Goal: Information Seeking & Learning: Learn about a topic

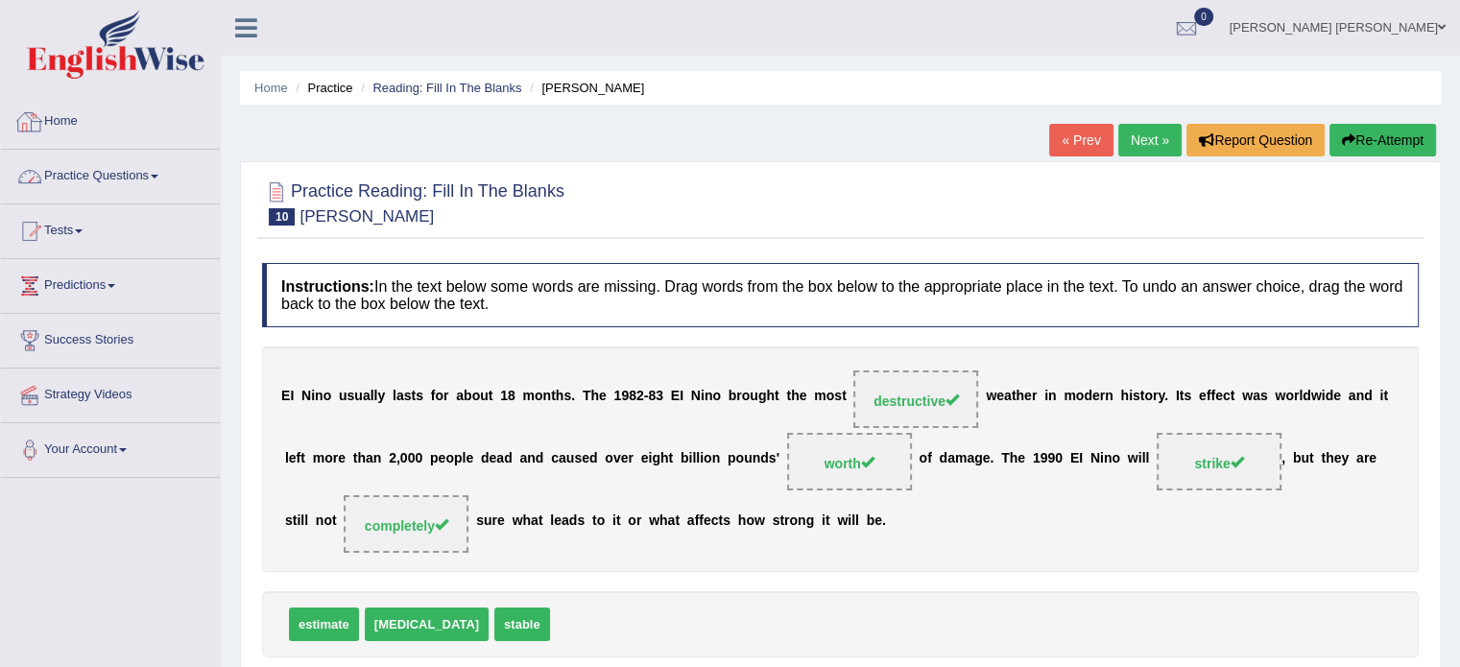
click at [145, 174] on link "Practice Questions" at bounding box center [110, 174] width 219 height 48
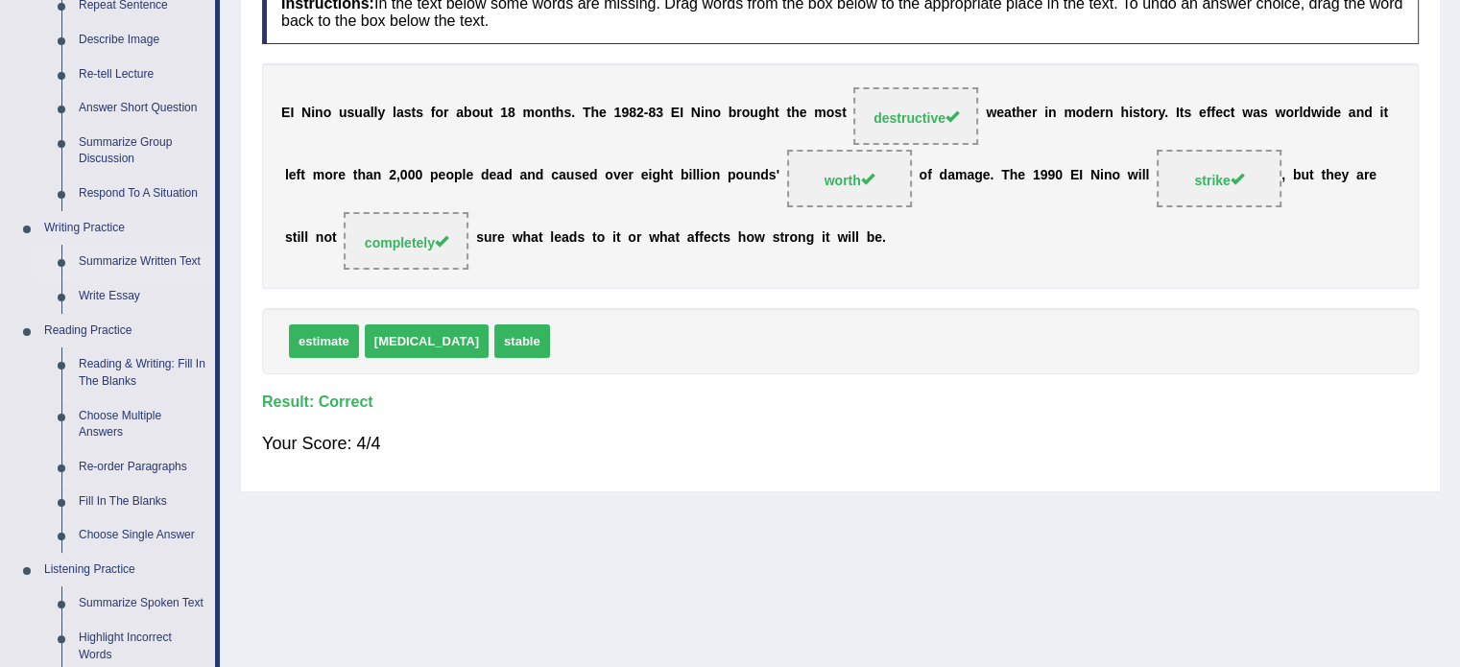
scroll to position [288, 0]
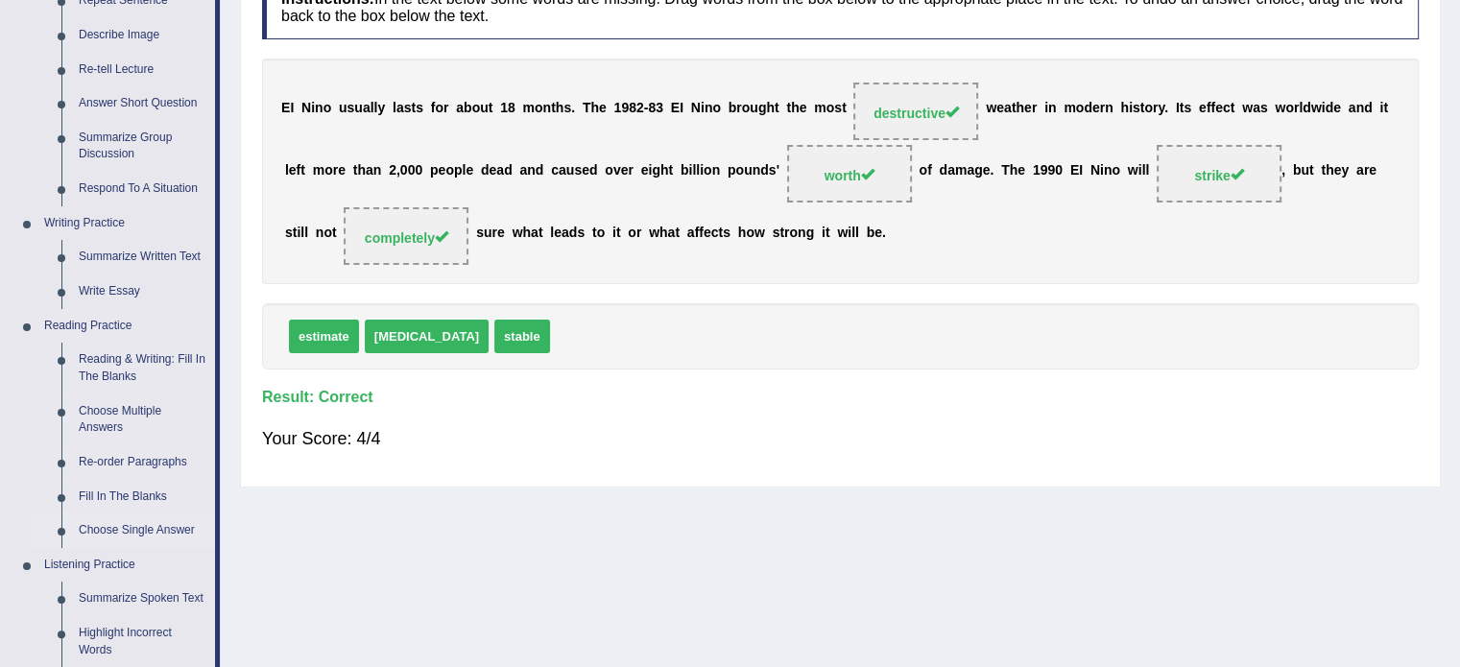
click at [100, 531] on link "Choose Single Answer" at bounding box center [142, 531] width 145 height 35
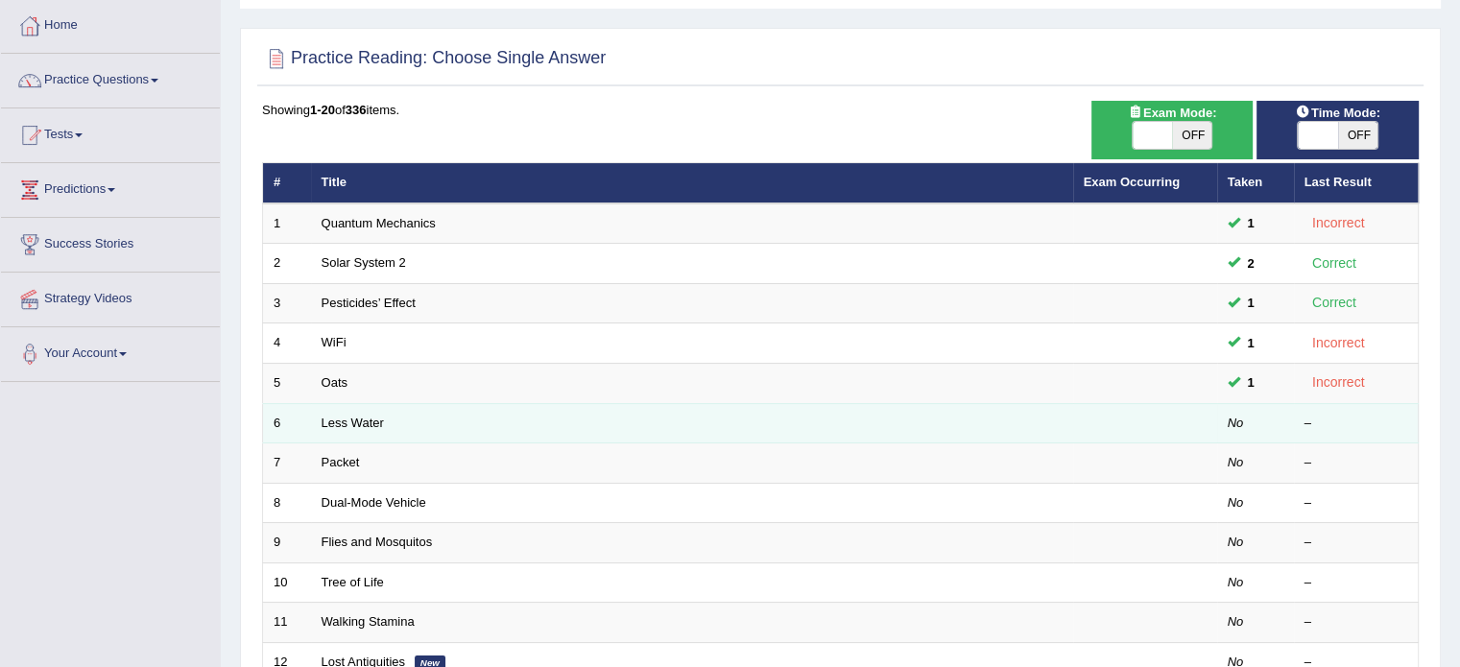
click at [345, 406] on td "Less Water" at bounding box center [692, 423] width 762 height 40
click at [332, 419] on link "Less Water" at bounding box center [353, 423] width 62 height 14
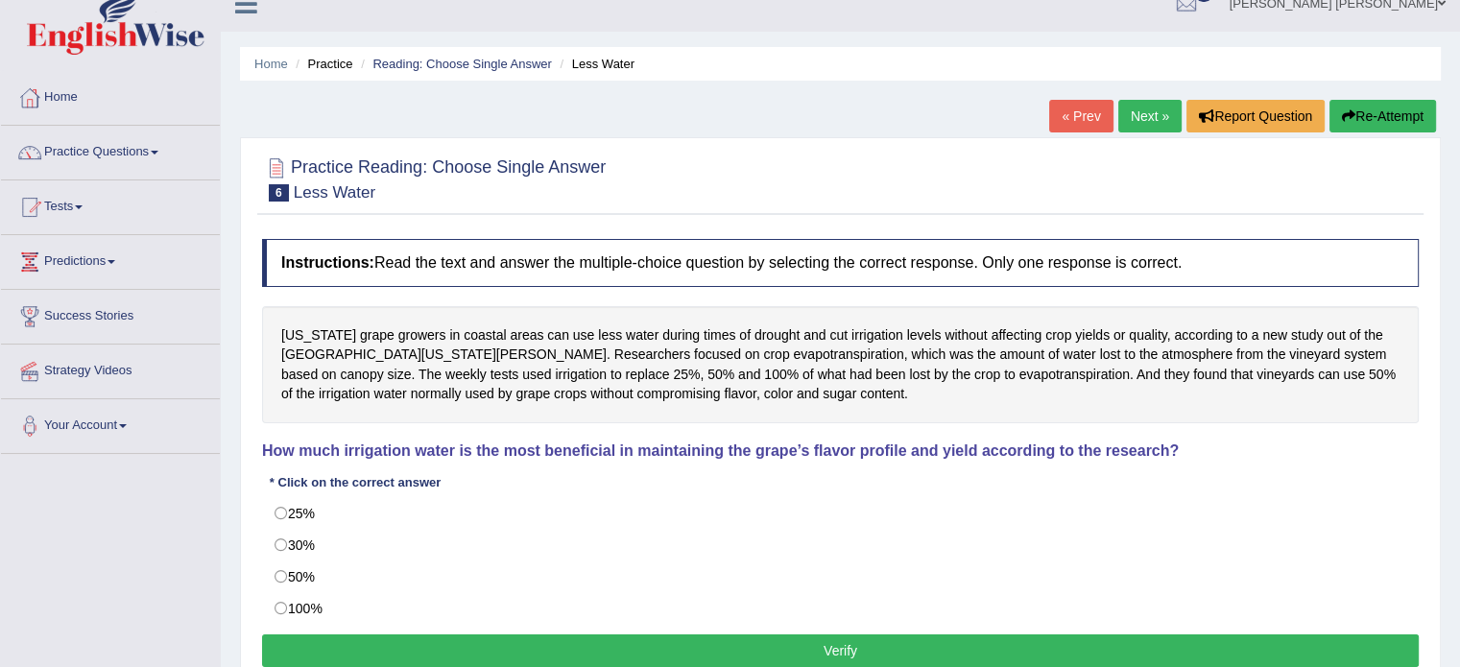
scroll to position [96, 0]
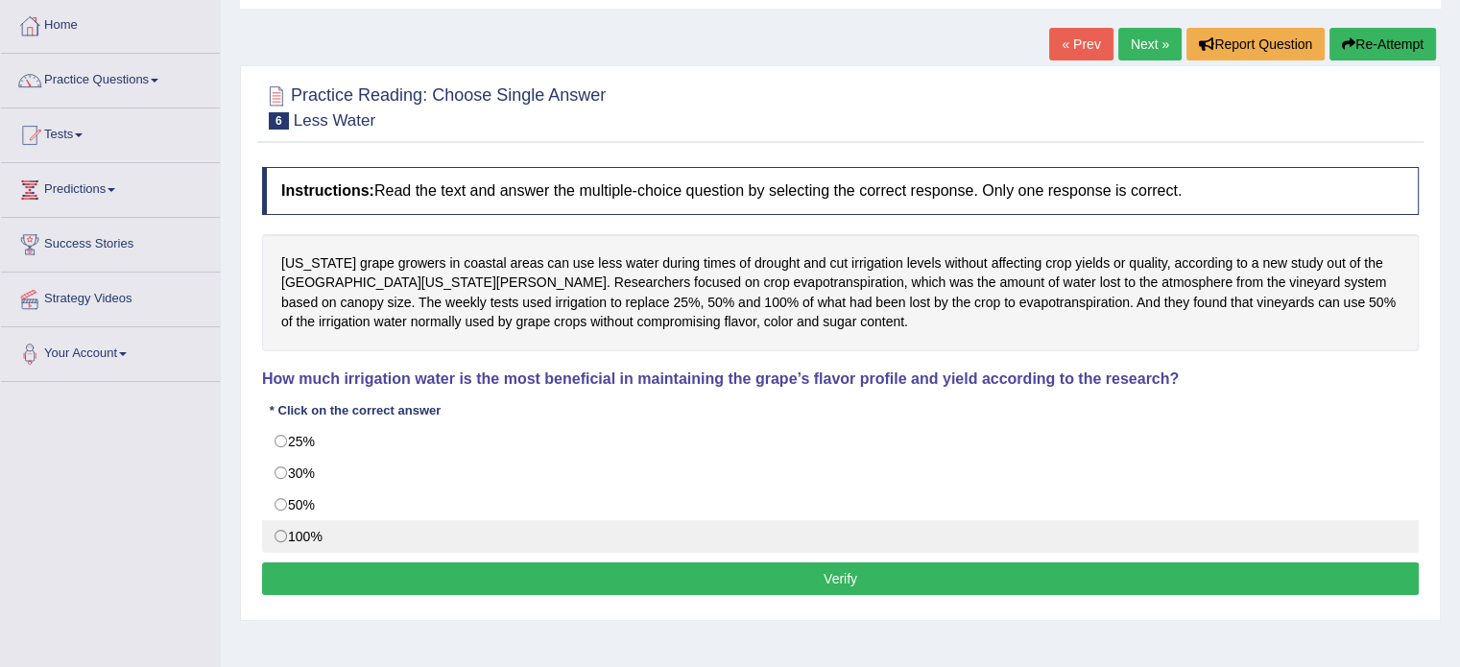
drag, startPoint x: 294, startPoint y: 491, endPoint x: 303, endPoint y: 524, distance: 34.9
click at [294, 491] on label "50%" at bounding box center [840, 505] width 1157 height 33
radio input "true"
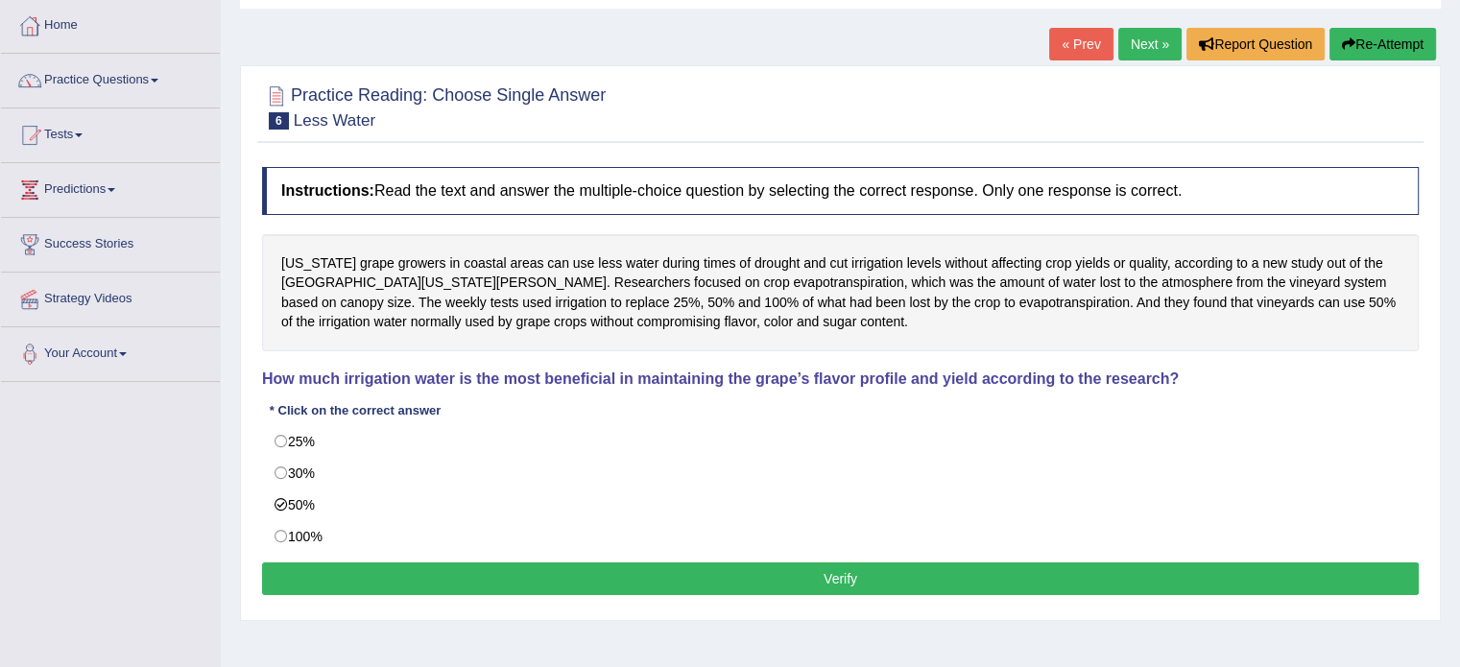
click at [321, 551] on div "Instructions: Read the text and answer the multiple-choice question by selectin…" at bounding box center [840, 383] width 1166 height 453
click at [322, 563] on button "Verify" at bounding box center [840, 579] width 1157 height 33
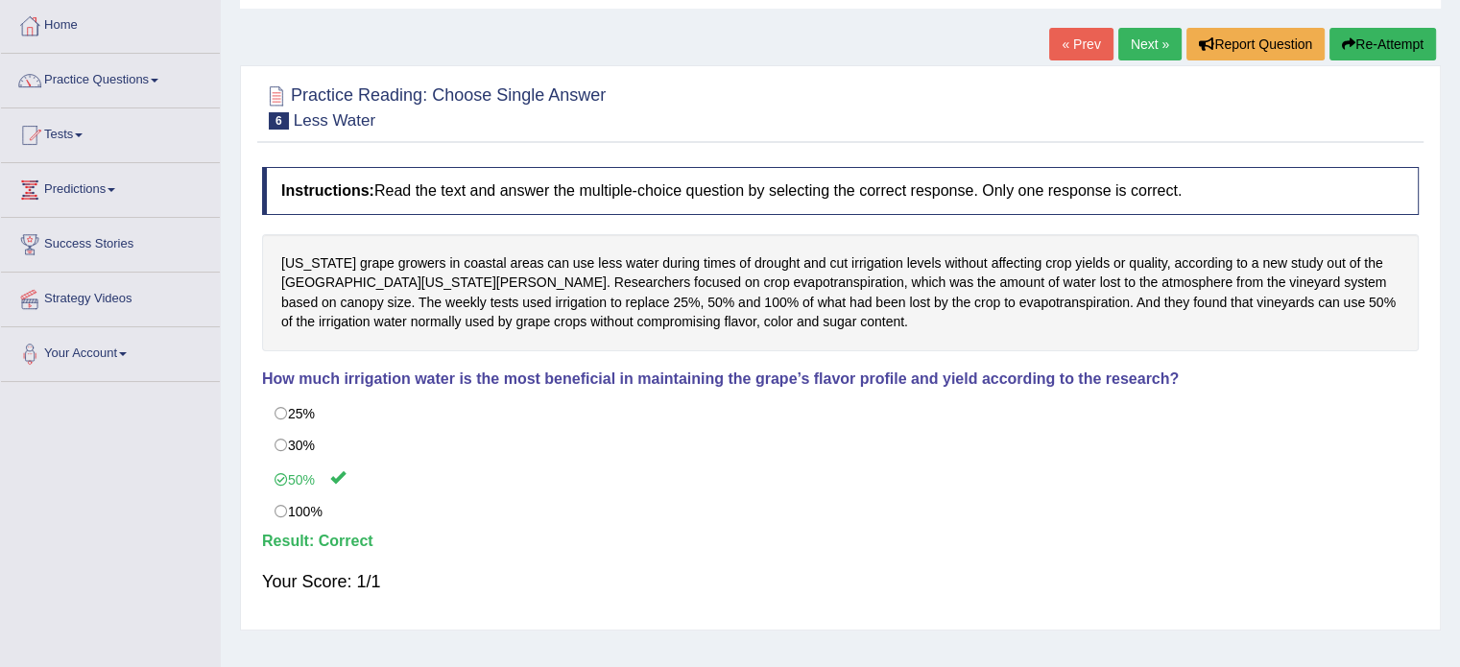
click at [1152, 42] on link "Next »" at bounding box center [1149, 44] width 63 height 33
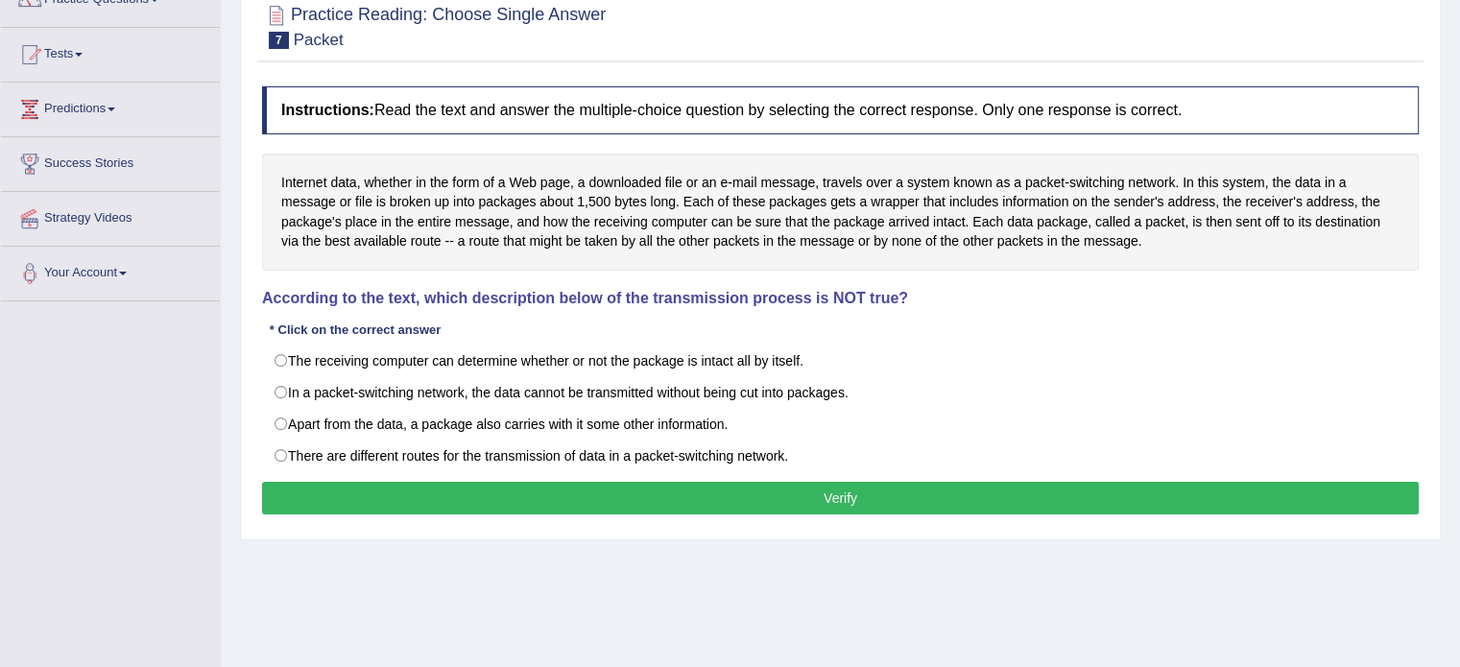
scroll to position [192, 0]
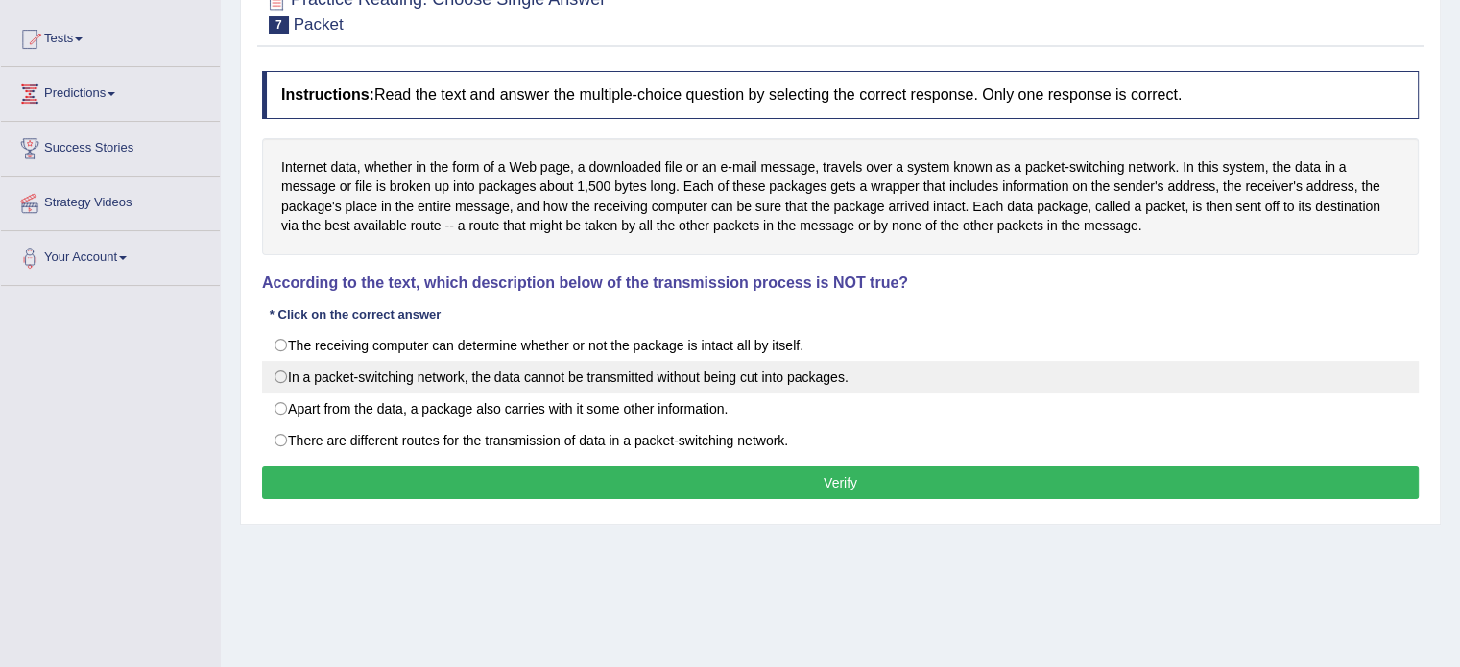
click at [475, 371] on label "In a packet-switching network, the data cannot be transmitted without being cut…" at bounding box center [840, 377] width 1157 height 33
radio input "true"
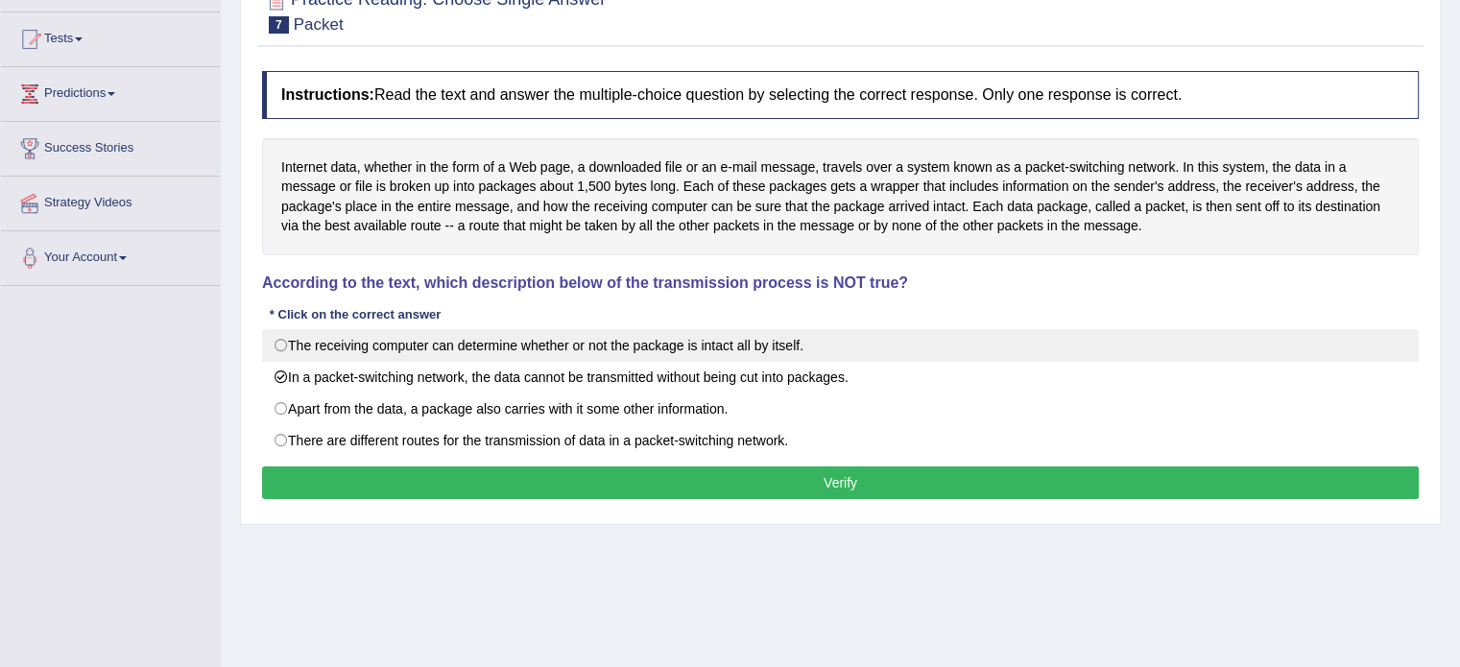
click at [490, 346] on label "The receiving computer can determine whether or not the package is intact all b…" at bounding box center [840, 345] width 1157 height 33
radio input "true"
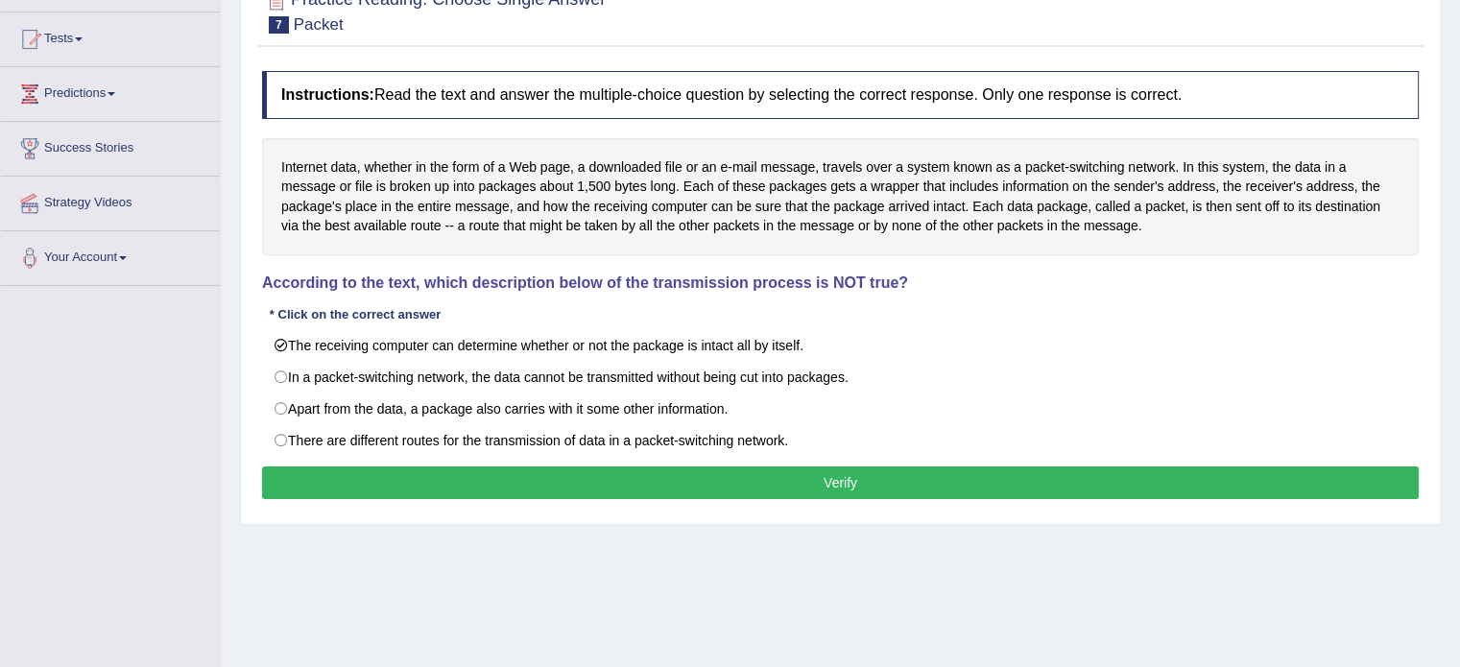
click at [498, 467] on button "Verify" at bounding box center [840, 483] width 1157 height 33
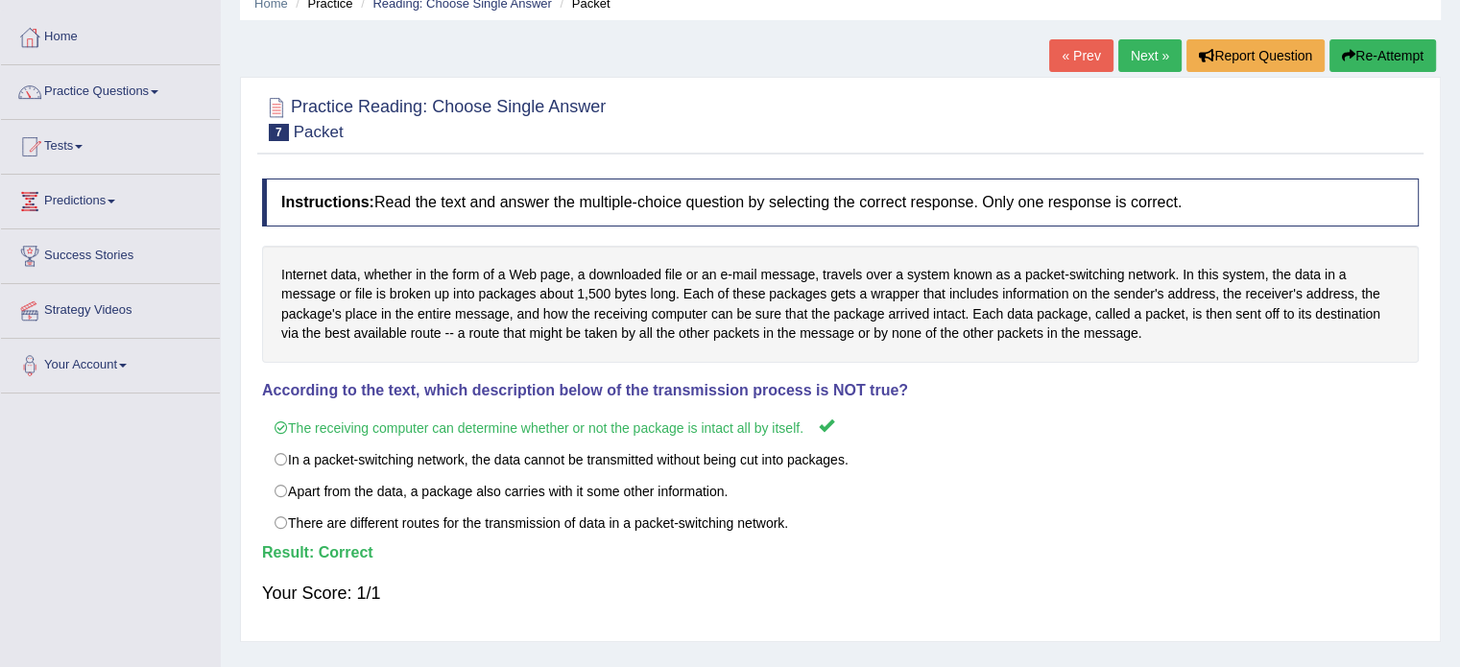
scroll to position [0, 0]
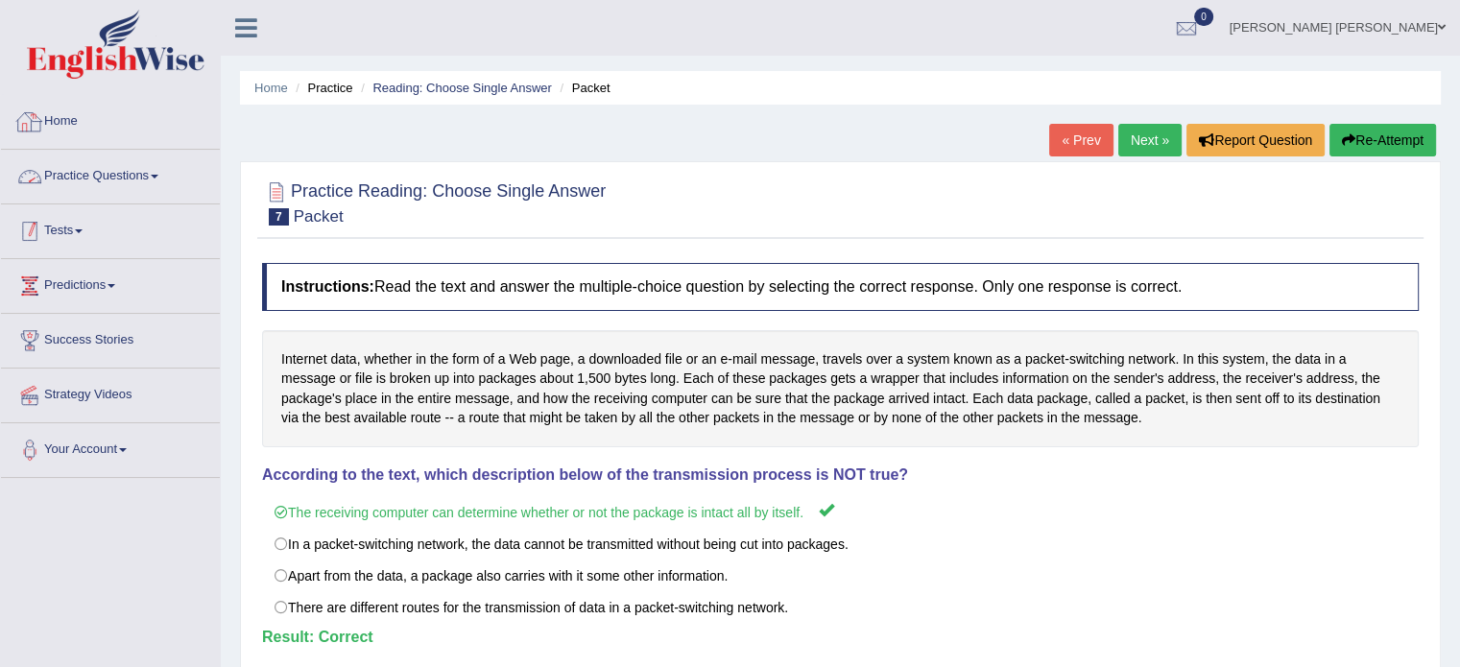
click at [92, 184] on link "Practice Questions" at bounding box center [110, 174] width 219 height 48
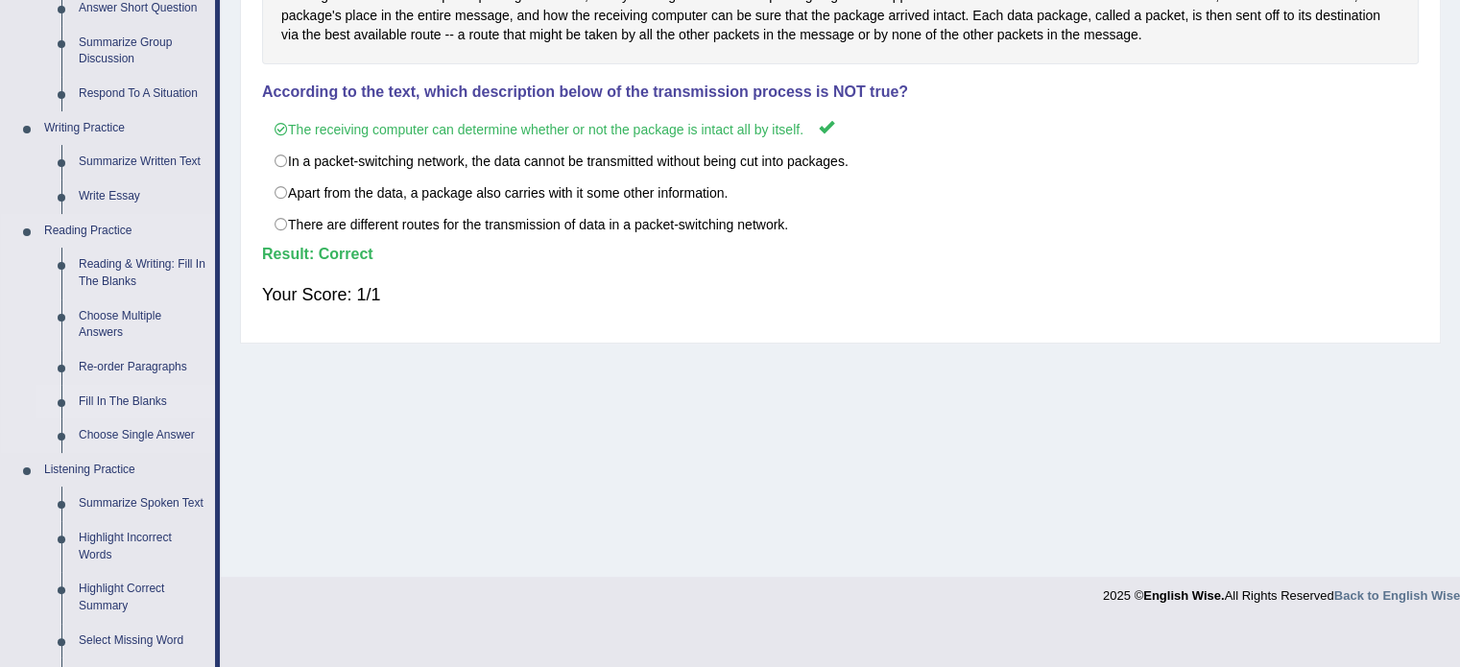
scroll to position [384, 0]
click at [119, 265] on link "Reading & Writing: Fill In The Blanks" at bounding box center [142, 272] width 145 height 51
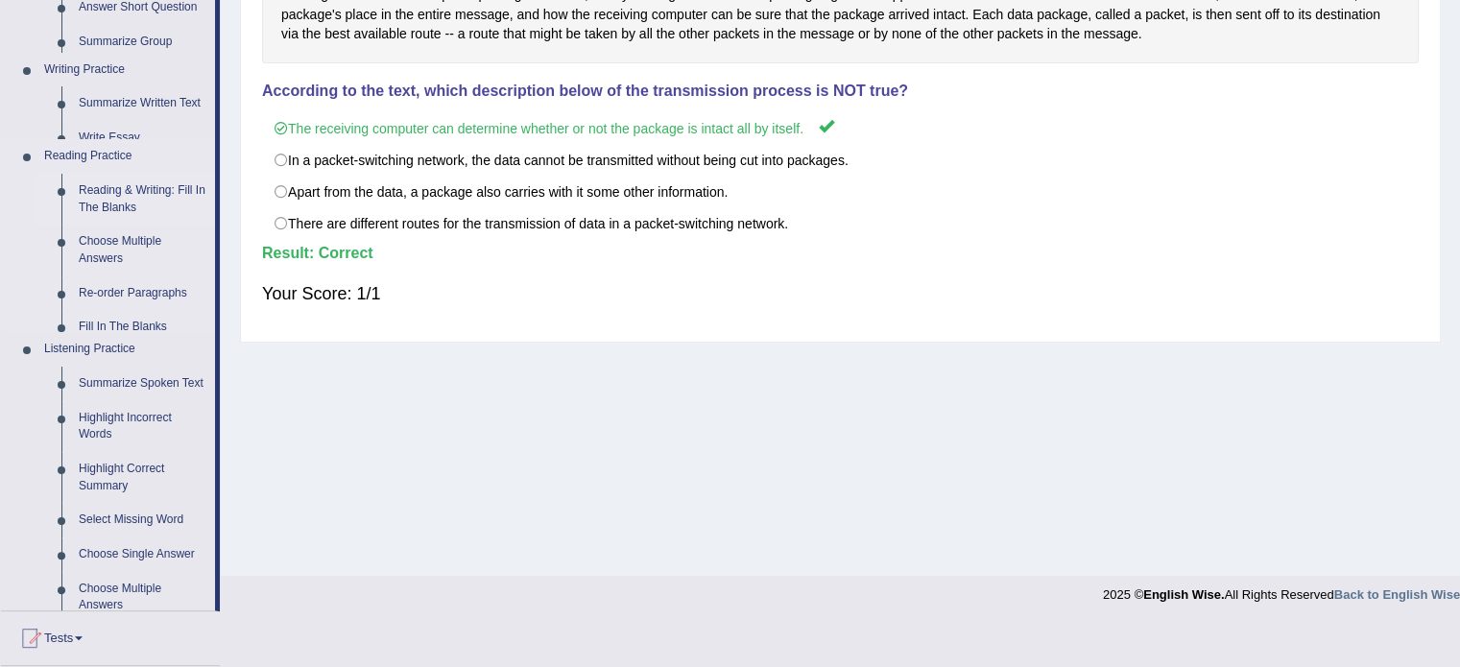
scroll to position [341, 0]
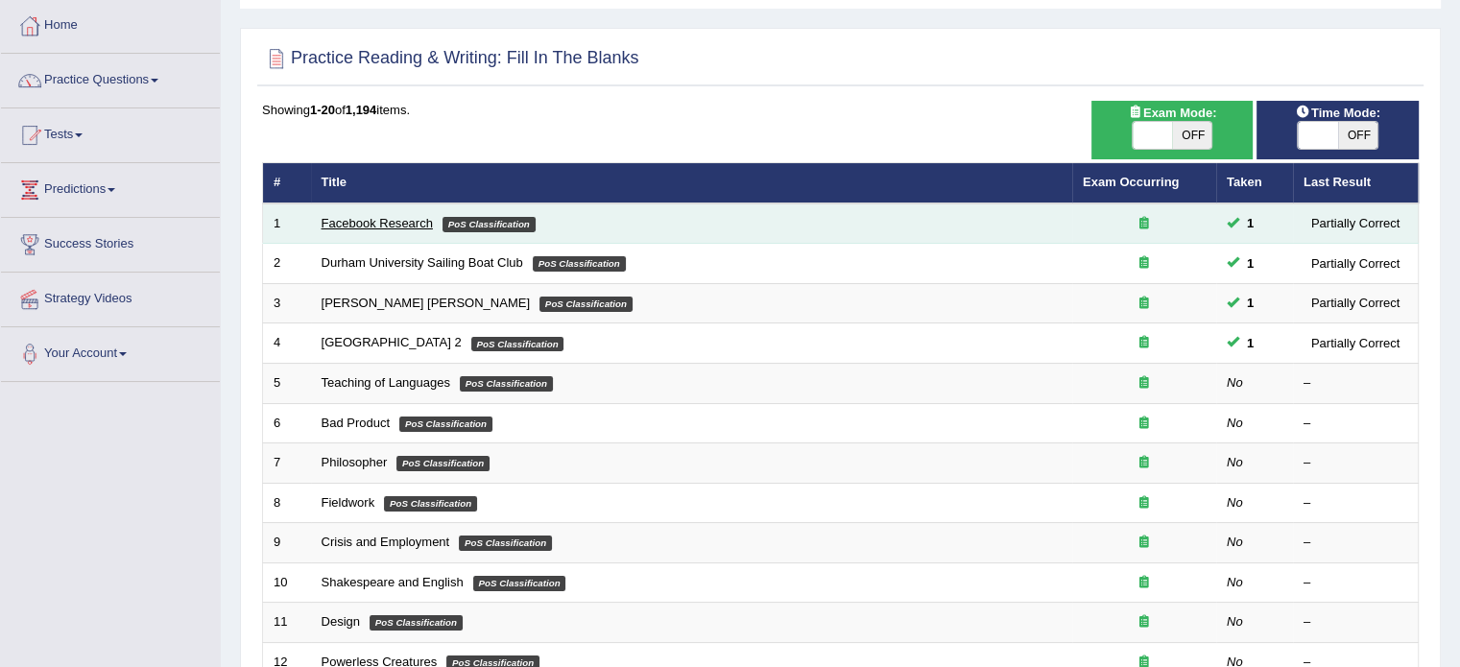
click at [361, 222] on link "Facebook Research" at bounding box center [377, 223] width 111 height 14
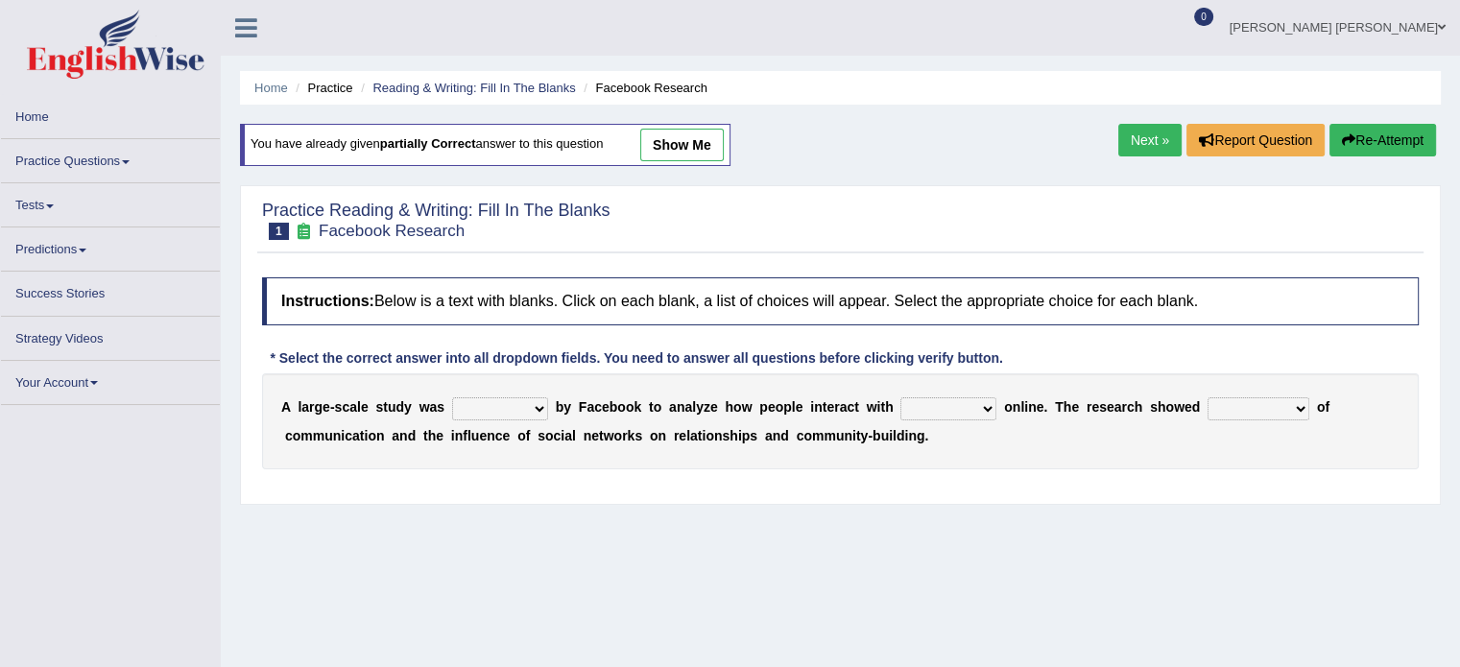
click at [460, 406] on select "surveyed had asked made" at bounding box center [500, 408] width 96 height 23
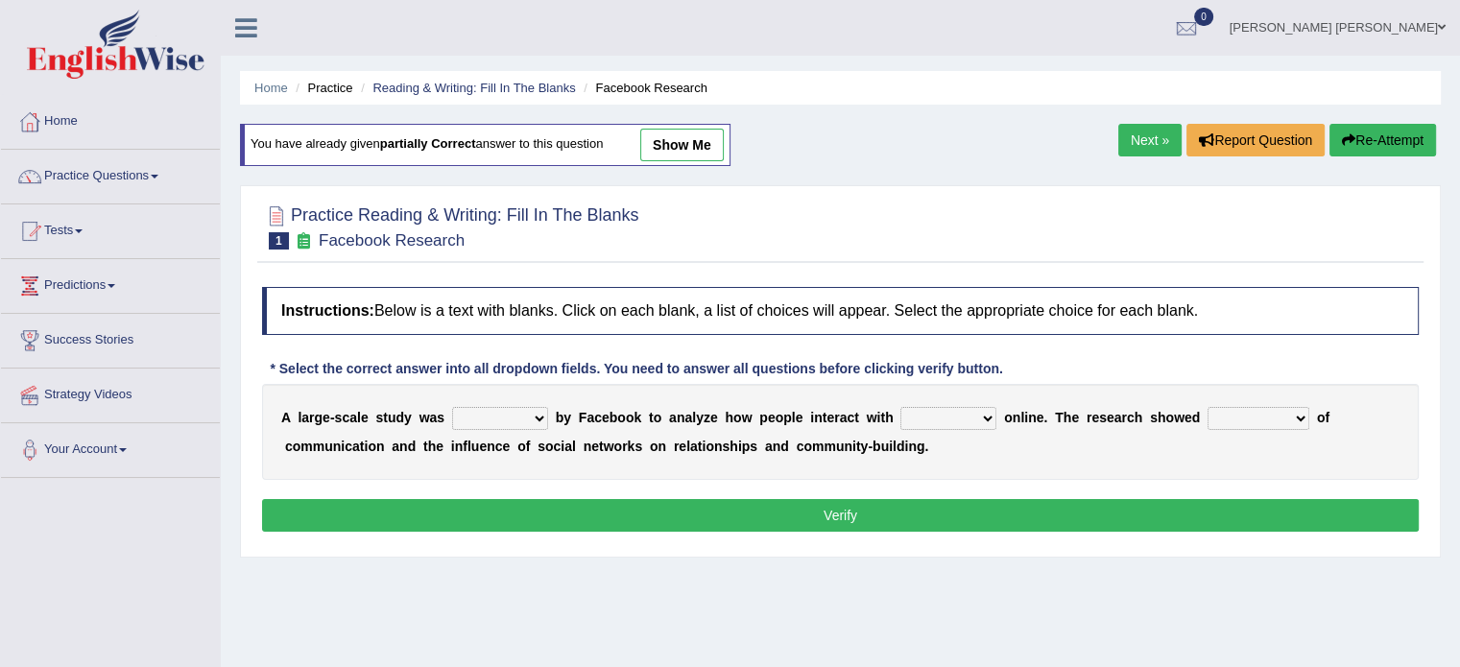
select select "made"
click at [452, 407] on select "surveyed had asked made" at bounding box center [500, 418] width 96 height 23
click at [900, 408] on select "together all each other another" at bounding box center [948, 418] width 96 height 23
click at [497, 418] on select "surveyed had asked made" at bounding box center [500, 418] width 96 height 23
click at [900, 416] on select "together all each other another" at bounding box center [948, 418] width 96 height 23
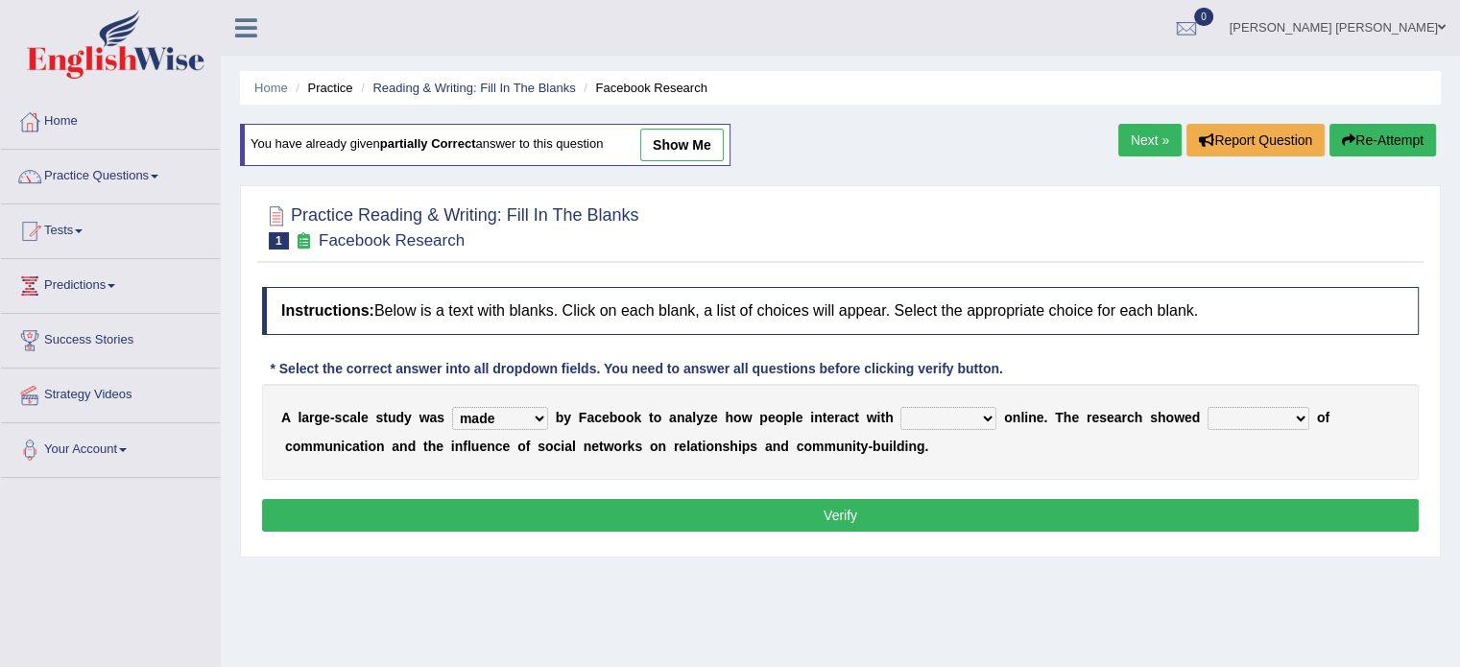
select select "each other"
click at [900, 407] on select "together all each other another" at bounding box center [948, 418] width 96 height 23
click at [1208, 424] on select "advantages standards fellowships patterns" at bounding box center [1259, 418] width 102 height 23
select select "patterns"
click at [1208, 407] on select "advantages standards fellowships patterns" at bounding box center [1259, 418] width 102 height 23
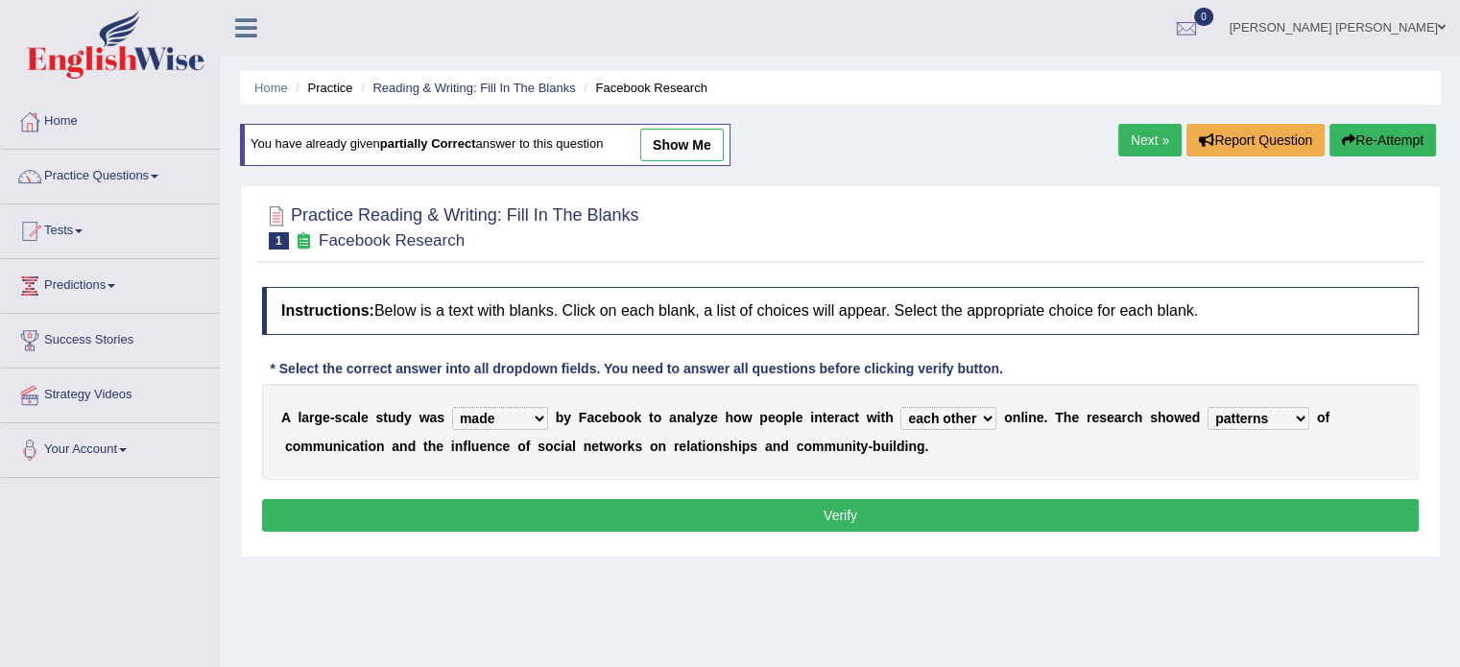
click at [472, 520] on button "Verify" at bounding box center [840, 515] width 1157 height 33
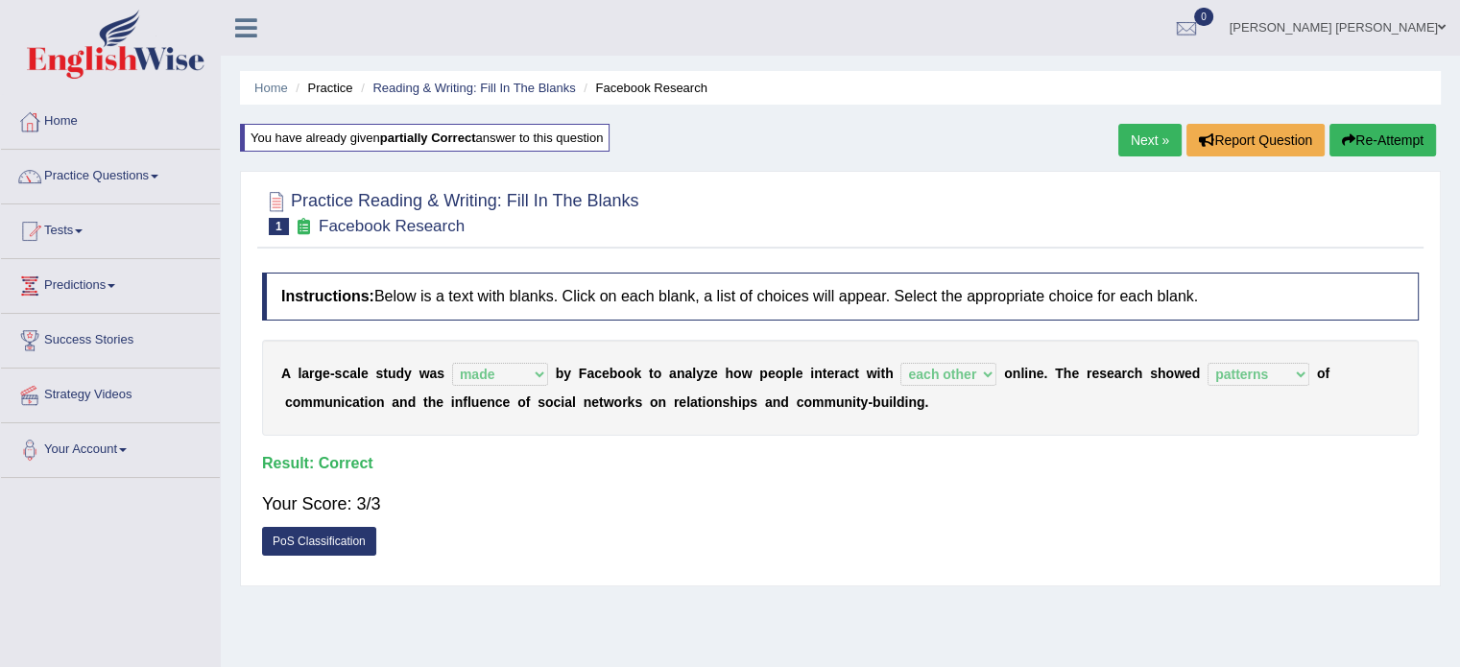
click at [1140, 137] on link "Next »" at bounding box center [1149, 140] width 63 height 33
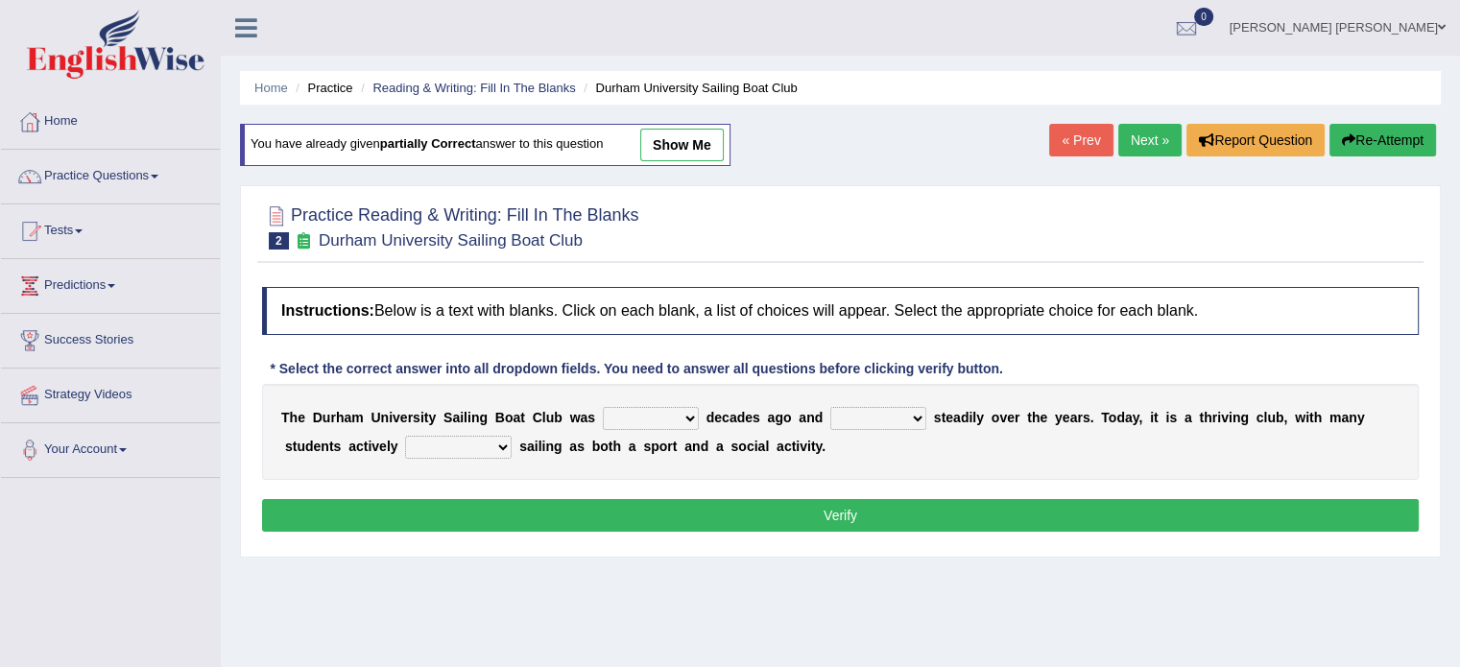
click at [617, 419] on select "found fund founded find" at bounding box center [651, 418] width 96 height 23
select select "founded"
click at [603, 407] on select "found fund founded find" at bounding box center [651, 418] width 96 height 23
click at [830, 415] on select "grow growing has grown grown" at bounding box center [878, 418] width 96 height 23
select select "growing"
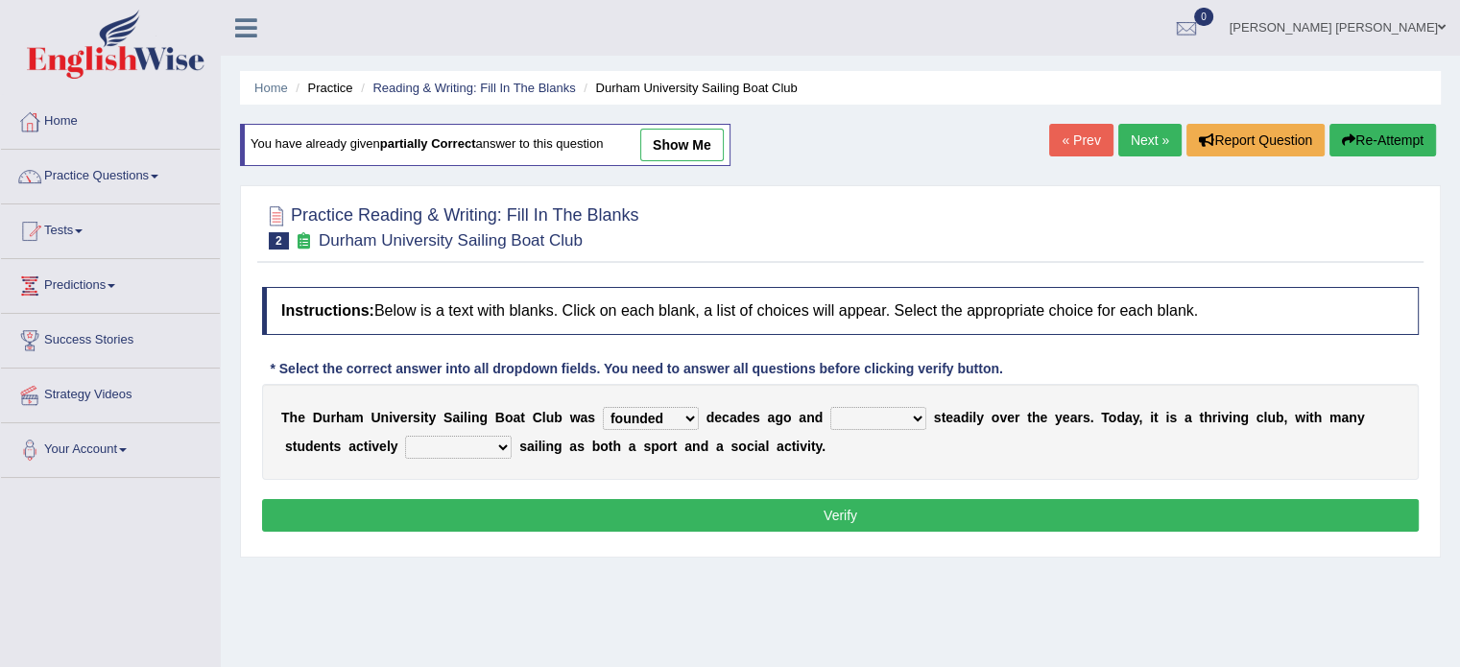
click at [830, 407] on select "grow growing has grown grown" at bounding box center [878, 418] width 96 height 23
click at [405, 436] on select "enjoy enjoyed are enjoying enjoying" at bounding box center [458, 447] width 107 height 23
select select "enjoying"
click at [405, 436] on select "enjoy enjoyed are enjoying enjoying" at bounding box center [458, 447] width 107 height 23
click at [453, 518] on button "Verify" at bounding box center [840, 515] width 1157 height 33
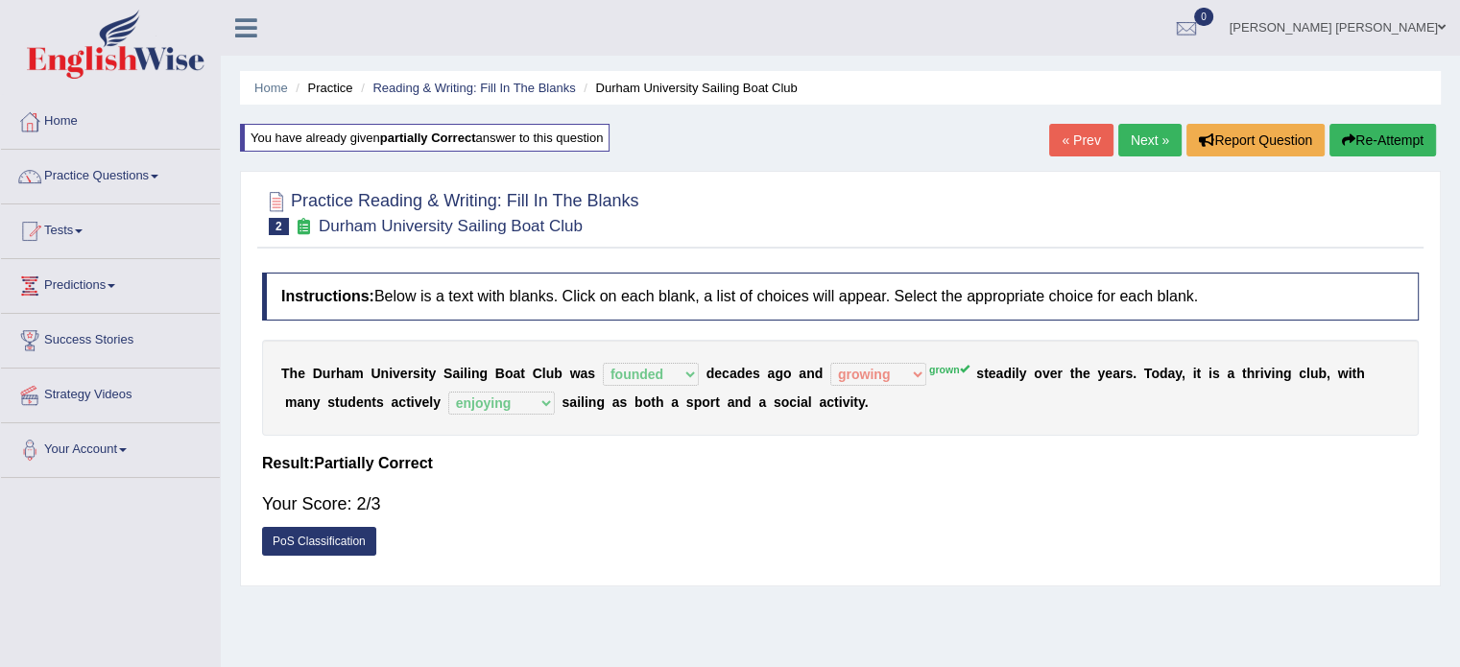
click at [1152, 134] on link "Next »" at bounding box center [1149, 140] width 63 height 33
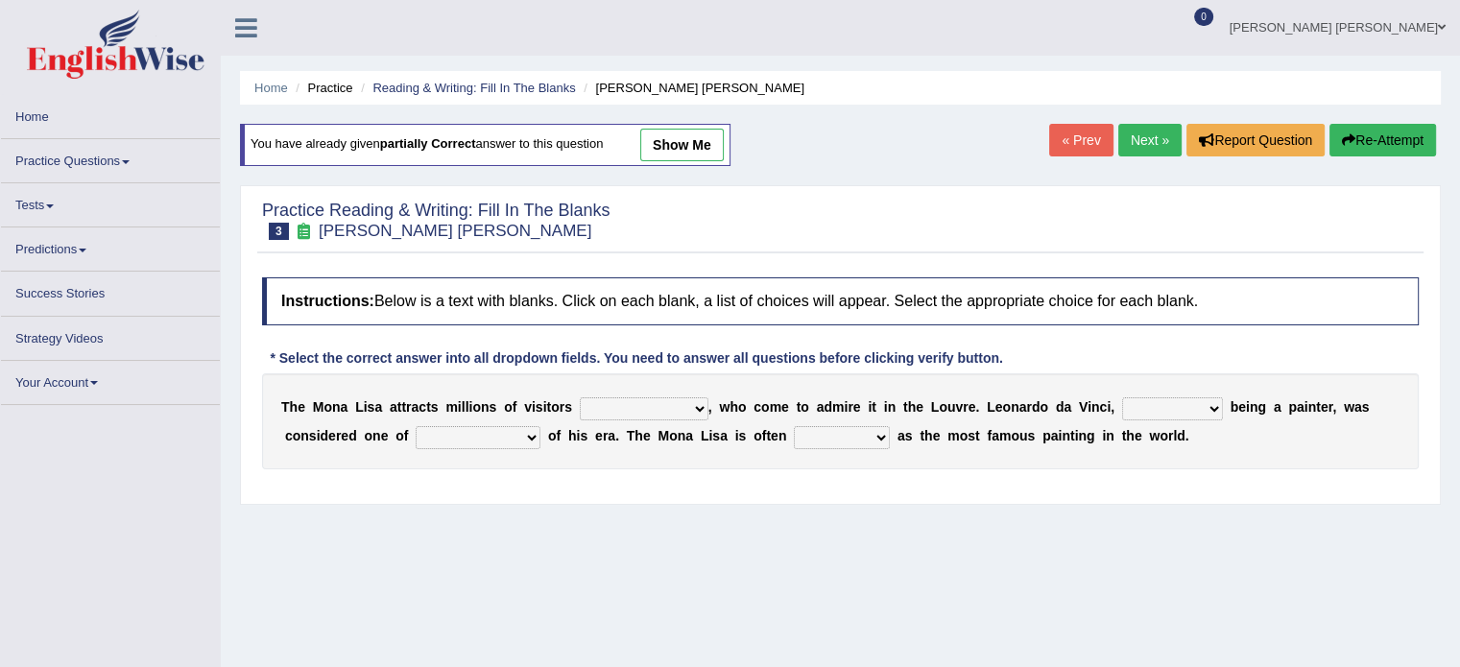
click at [621, 402] on select "around the year the all year all year round per year" at bounding box center [644, 408] width 129 height 23
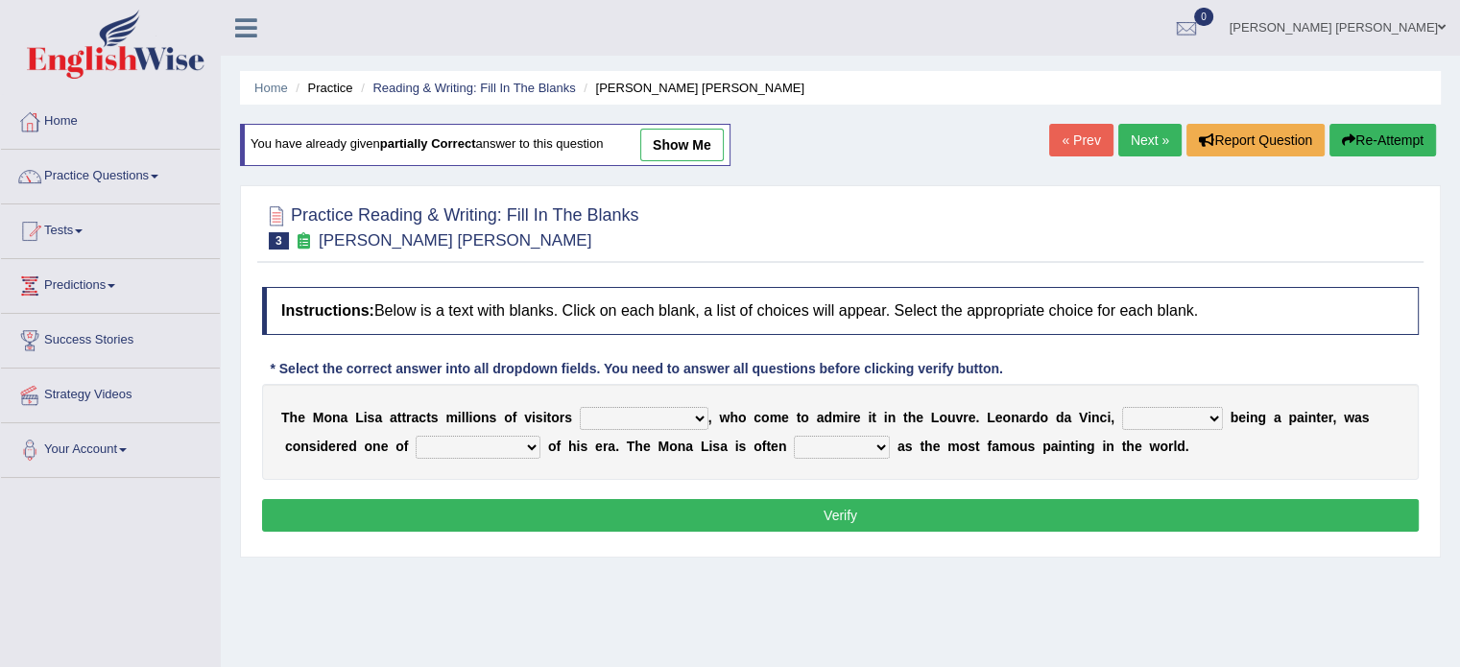
select select "all year round"
click at [580, 407] on select "around the year the all year all year round per year" at bounding box center [644, 418] width 129 height 23
click at [1122, 414] on select "rather than as much as as well as as long as" at bounding box center [1172, 418] width 101 height 23
select select "as much as"
click at [1122, 407] on select "rather than as much as as well as as long as" at bounding box center [1172, 418] width 101 height 23
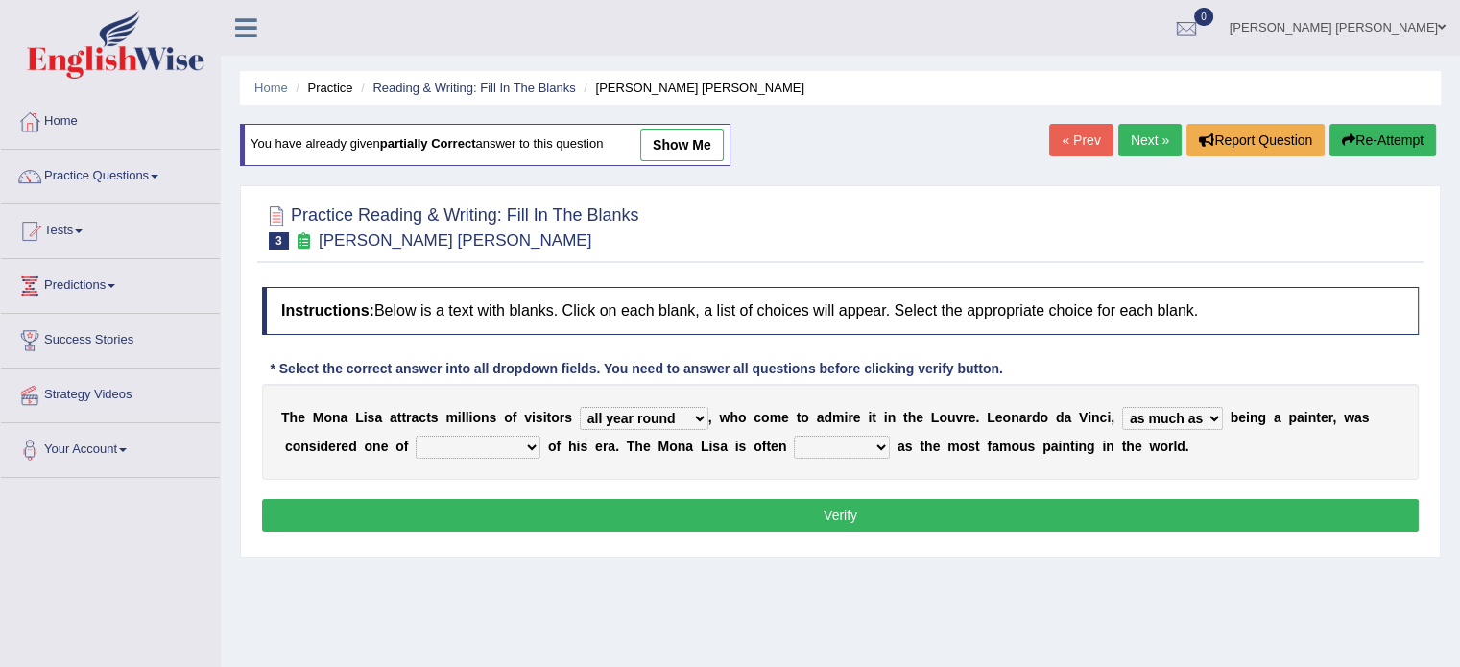
click at [416, 437] on select "better artists artist the better artist the best artists" at bounding box center [478, 447] width 125 height 23
select select "the best artists"
click at [416, 436] on select "better artists artist the better artist the best artists" at bounding box center [478, 447] width 125 height 23
click at [794, 440] on select "classified suggested predicted described" at bounding box center [842, 447] width 96 height 23
select select "described"
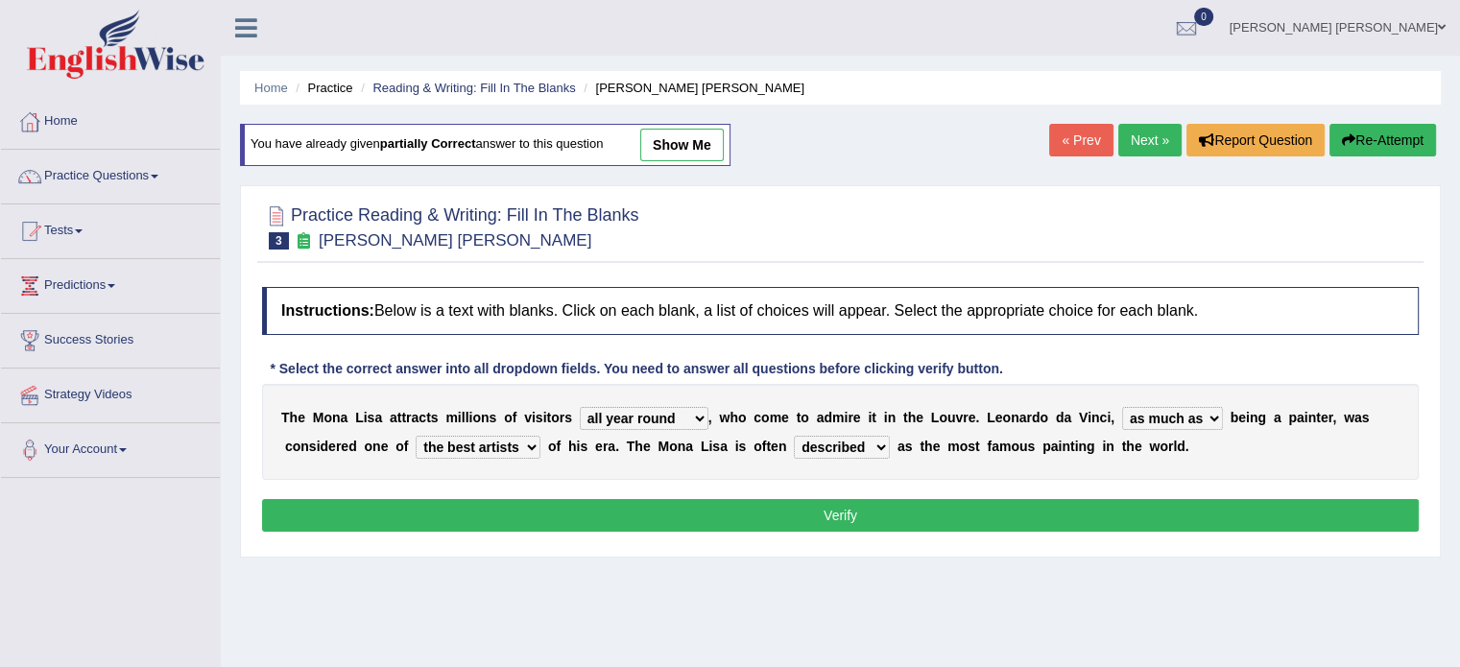
click at [794, 436] on select "classified suggested predicted described" at bounding box center [842, 447] width 96 height 23
click at [736, 522] on button "Verify" at bounding box center [840, 515] width 1157 height 33
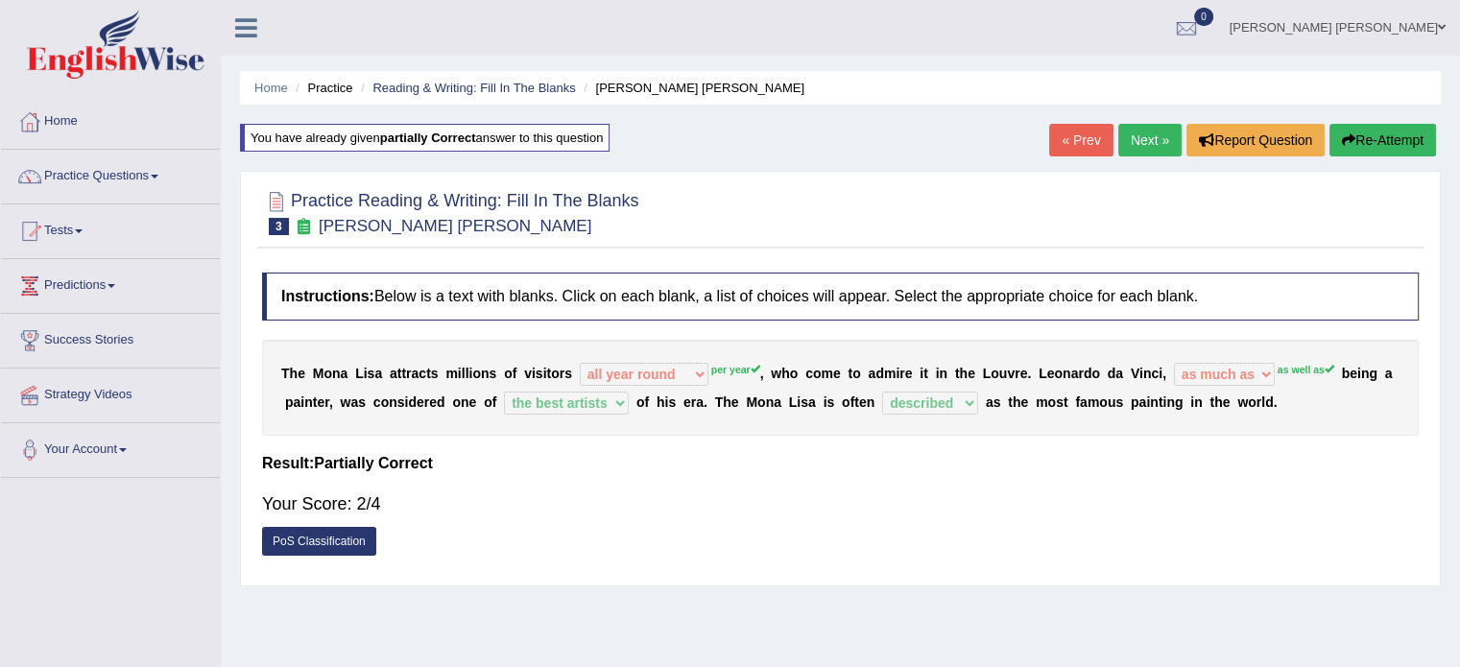
click at [1143, 145] on link "Next »" at bounding box center [1149, 140] width 63 height 33
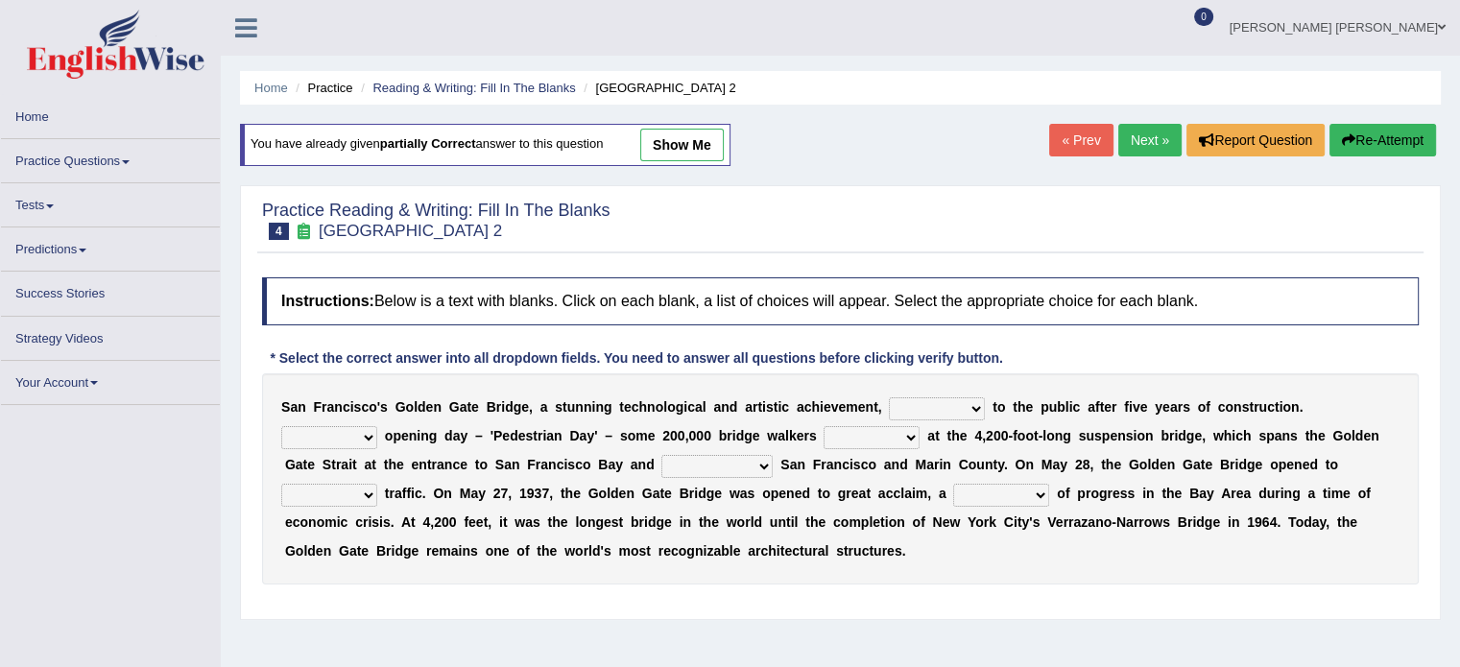
click at [898, 409] on select "opens closes appears equals" at bounding box center [937, 408] width 96 height 23
select select "opens"
click at [889, 397] on select "opens closes appears equals" at bounding box center [937, 408] width 96 height 23
click at [377, 426] on select "On During Since When" at bounding box center [329, 437] width 96 height 23
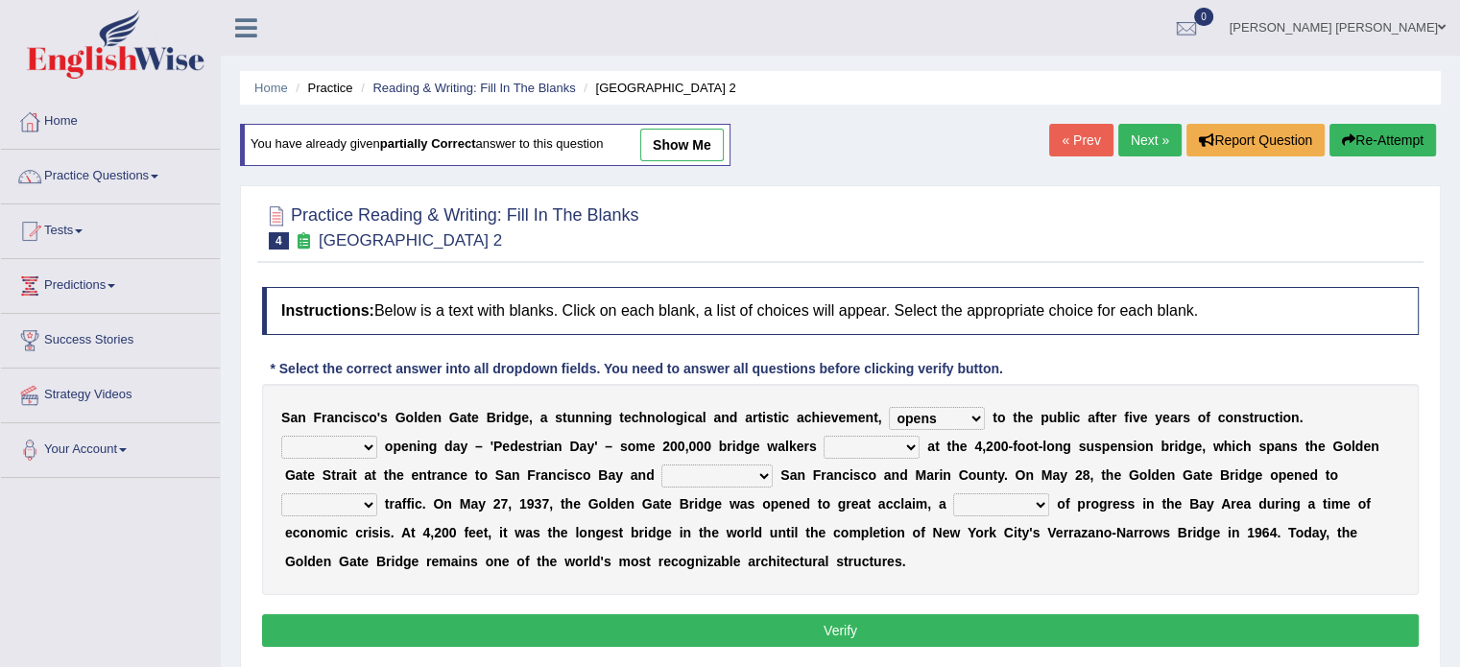
click at [824, 444] on select "stationed looked marveled laughed" at bounding box center [872, 447] width 96 height 23
select select "marveled"
click at [824, 436] on select "stationed looked marveled laughed" at bounding box center [872, 447] width 96 height 23
click at [661, 472] on select "separates connects channels differentiates" at bounding box center [716, 476] width 111 height 23
select select "connects"
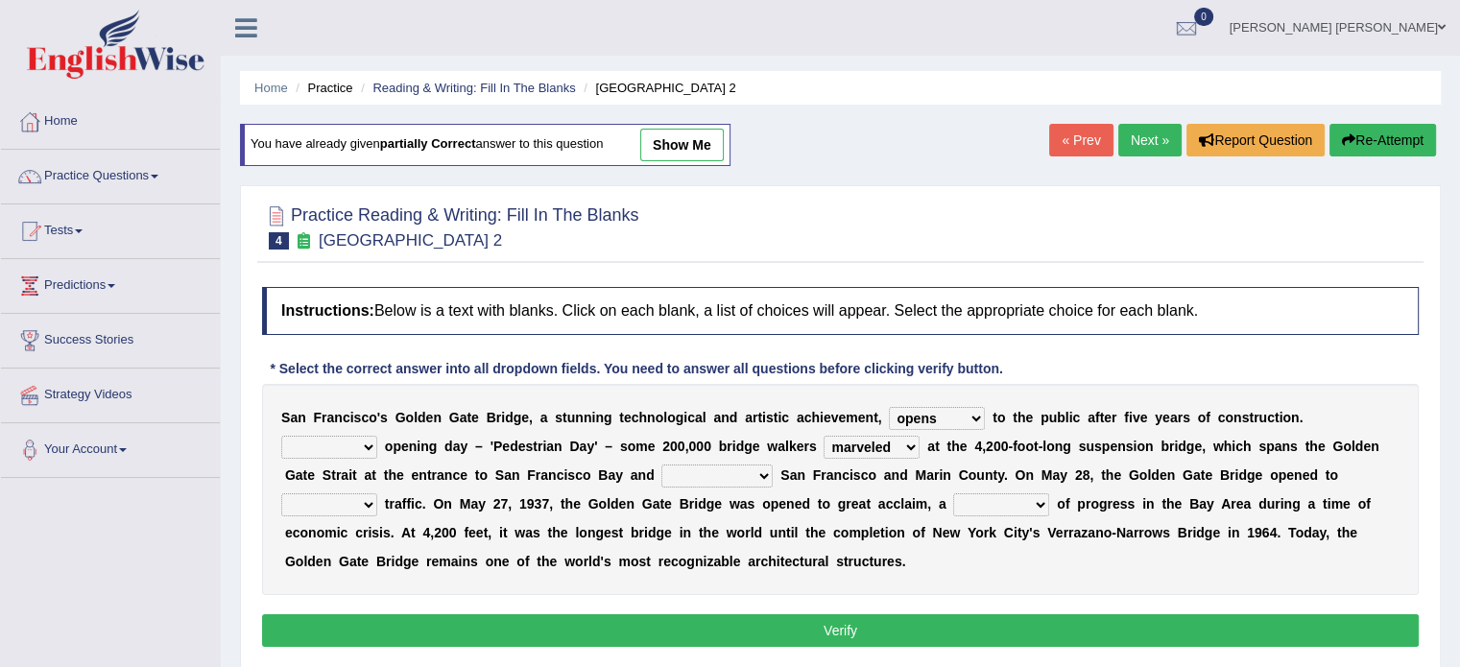
click at [661, 465] on select "separates connects channels differentiates" at bounding box center [716, 476] width 111 height 23
click at [953, 500] on select "denial symbol technique yield" at bounding box center [1001, 504] width 96 height 23
select select "symbol"
click at [953, 493] on select "denial symbol technique yield" at bounding box center [1001, 504] width 96 height 23
click at [377, 493] on select "aquatic vehicular airborne watertight" at bounding box center [329, 504] width 96 height 23
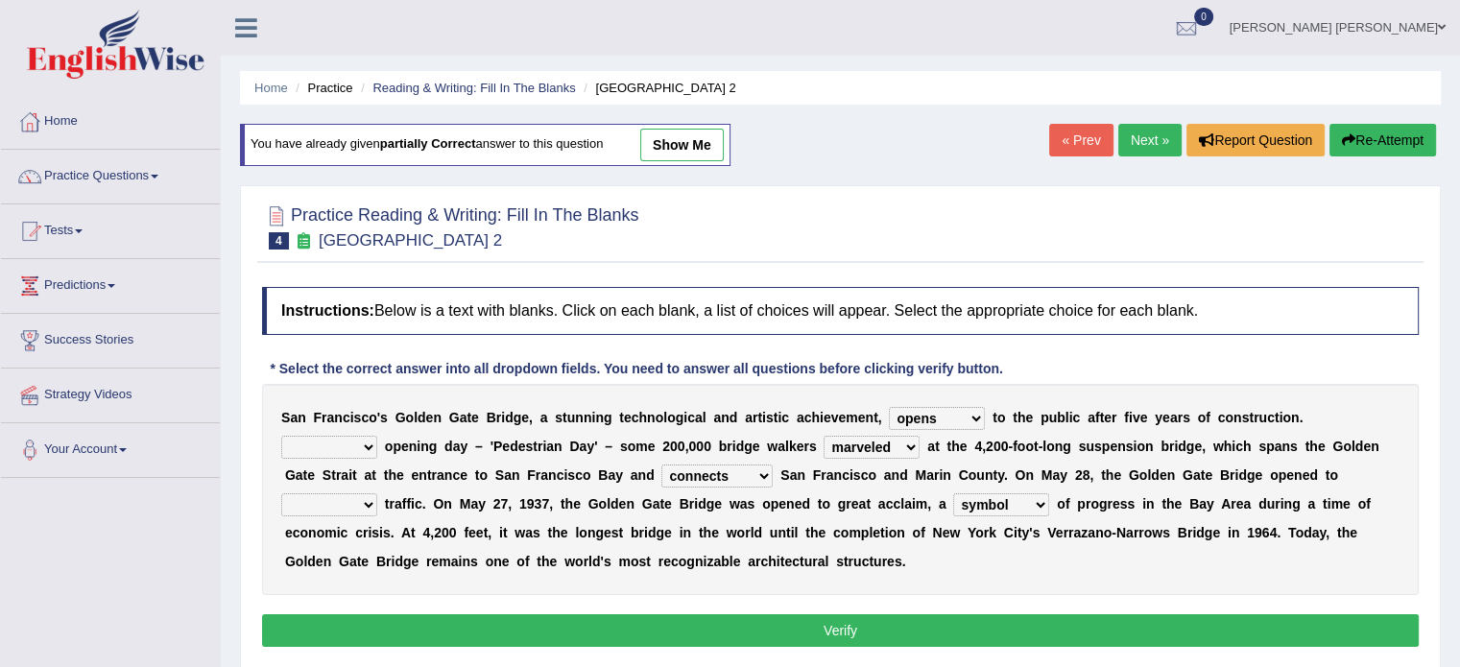
select select "vehicular"
click at [377, 493] on select "aquatic vehicular airborne watertight" at bounding box center [329, 504] width 96 height 23
click at [1272, 430] on div "S a n F r a n c i s c o ' [PERSON_NAME] G a t e B r i d g e , a s t u n n i n g…" at bounding box center [840, 489] width 1157 height 211
click at [377, 436] on select "On During Since When" at bounding box center [329, 447] width 96 height 23
select select "On"
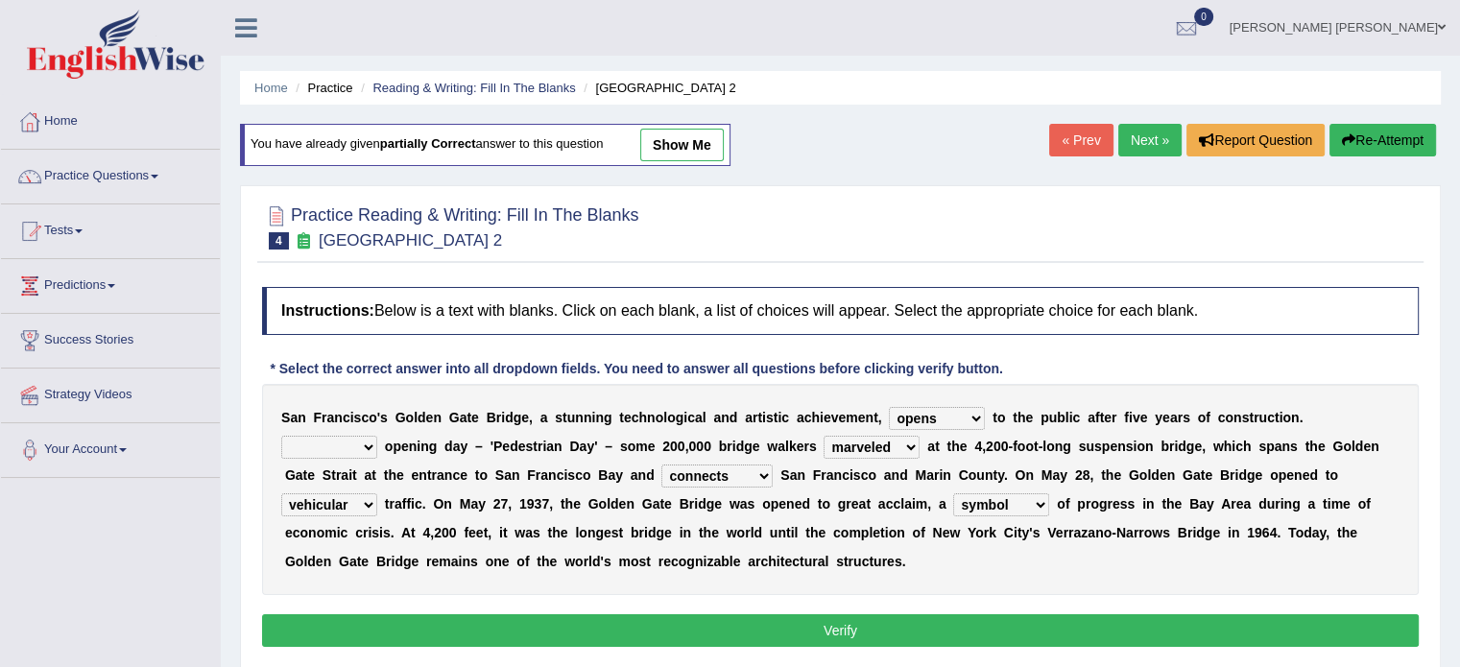
click at [377, 436] on select "On During Since When" at bounding box center [329, 447] width 96 height 23
click at [1233, 629] on button "Verify" at bounding box center [840, 630] width 1157 height 33
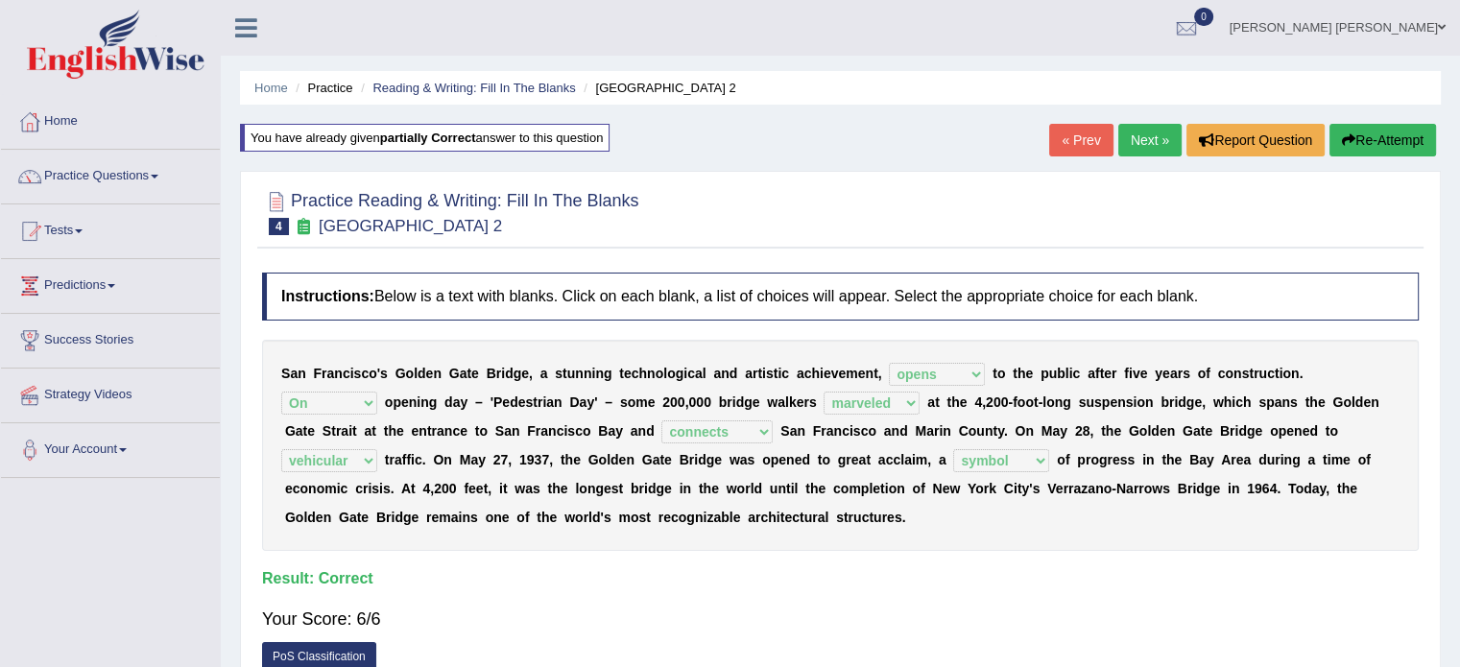
click at [1158, 144] on link "Next »" at bounding box center [1149, 140] width 63 height 33
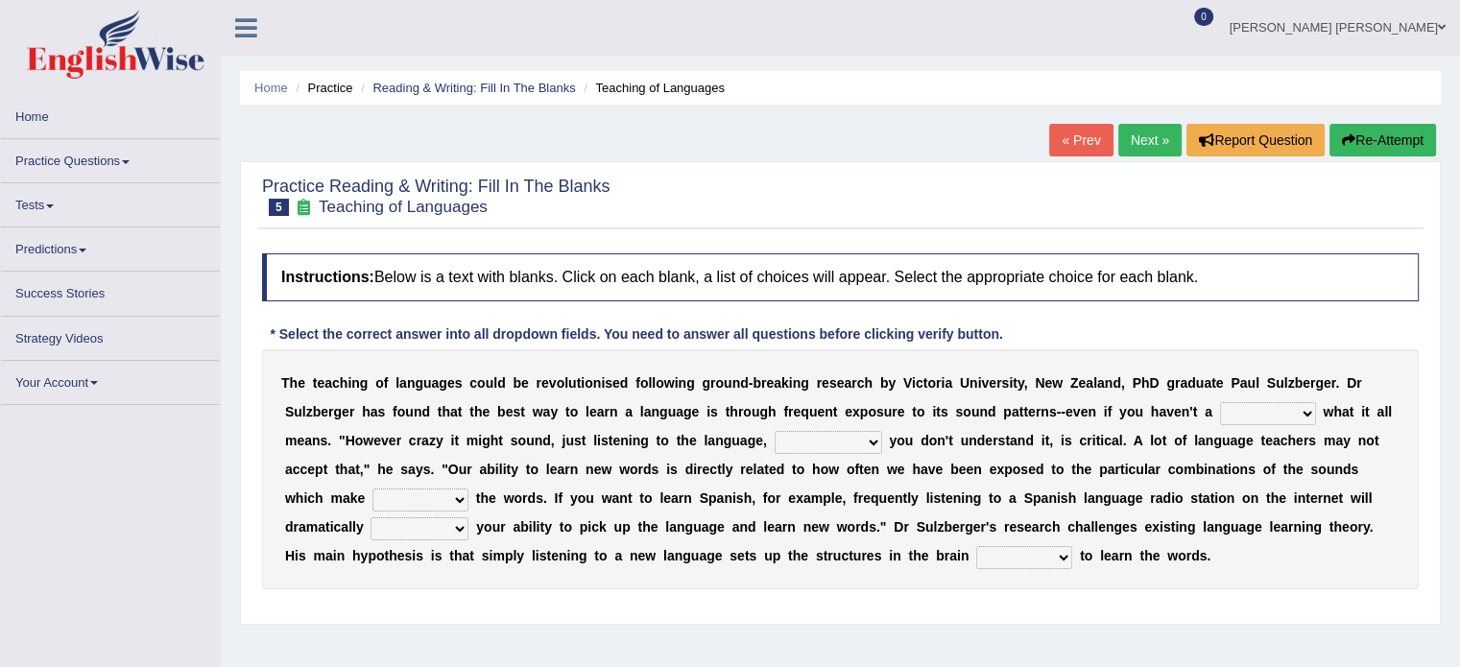
scroll to position [96, 0]
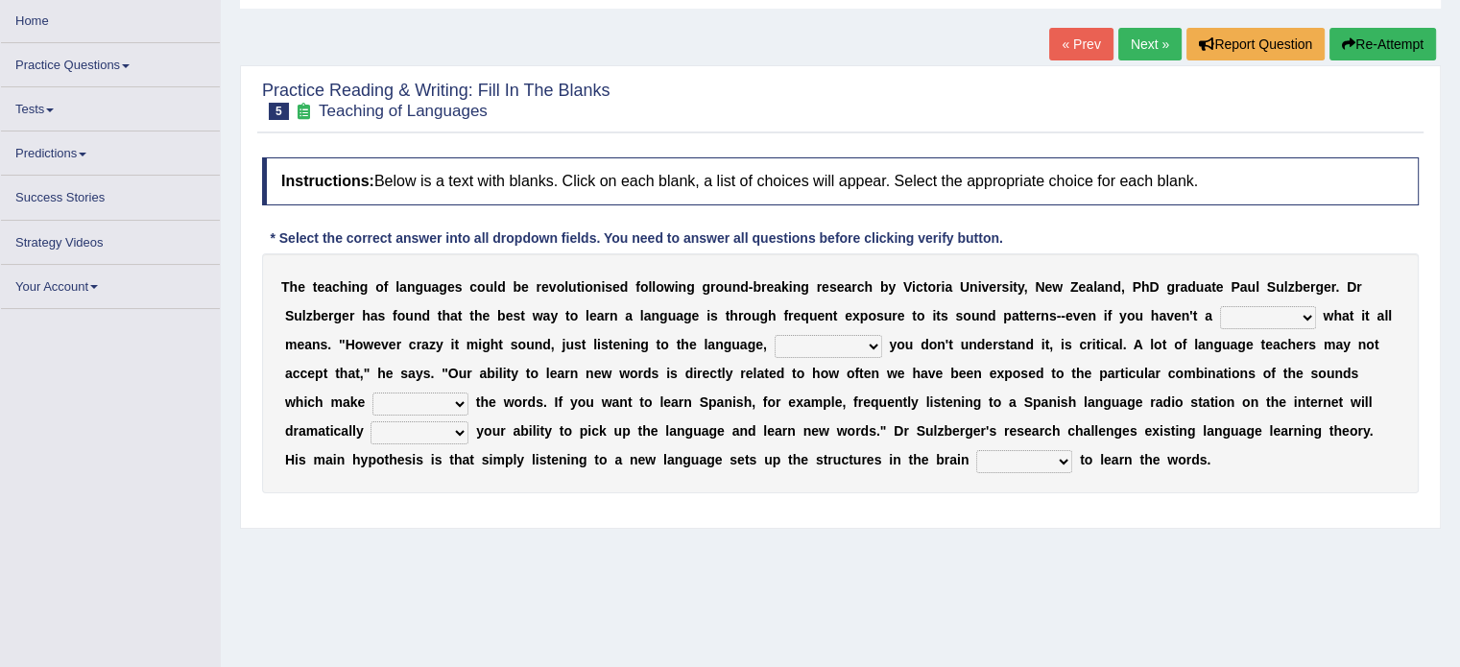
click at [1220, 320] on select "dew claw clue due" at bounding box center [1268, 317] width 96 height 23
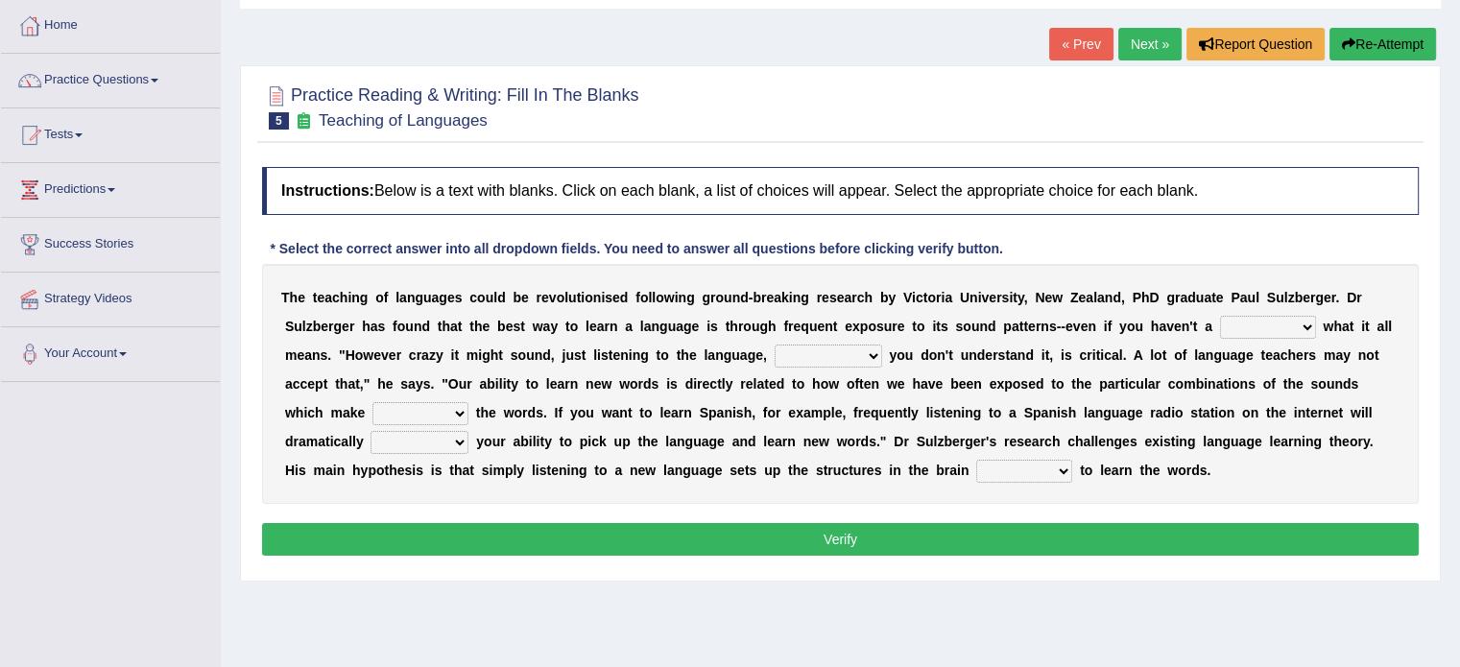
select select "clue"
click at [1220, 316] on select "dew claw clue due" at bounding box center [1268, 327] width 96 height 23
click at [775, 355] on select "but also all together even though if so" at bounding box center [829, 356] width 108 height 23
select select "even though"
click at [775, 345] on select "but also all together even though if so" at bounding box center [829, 356] width 108 height 23
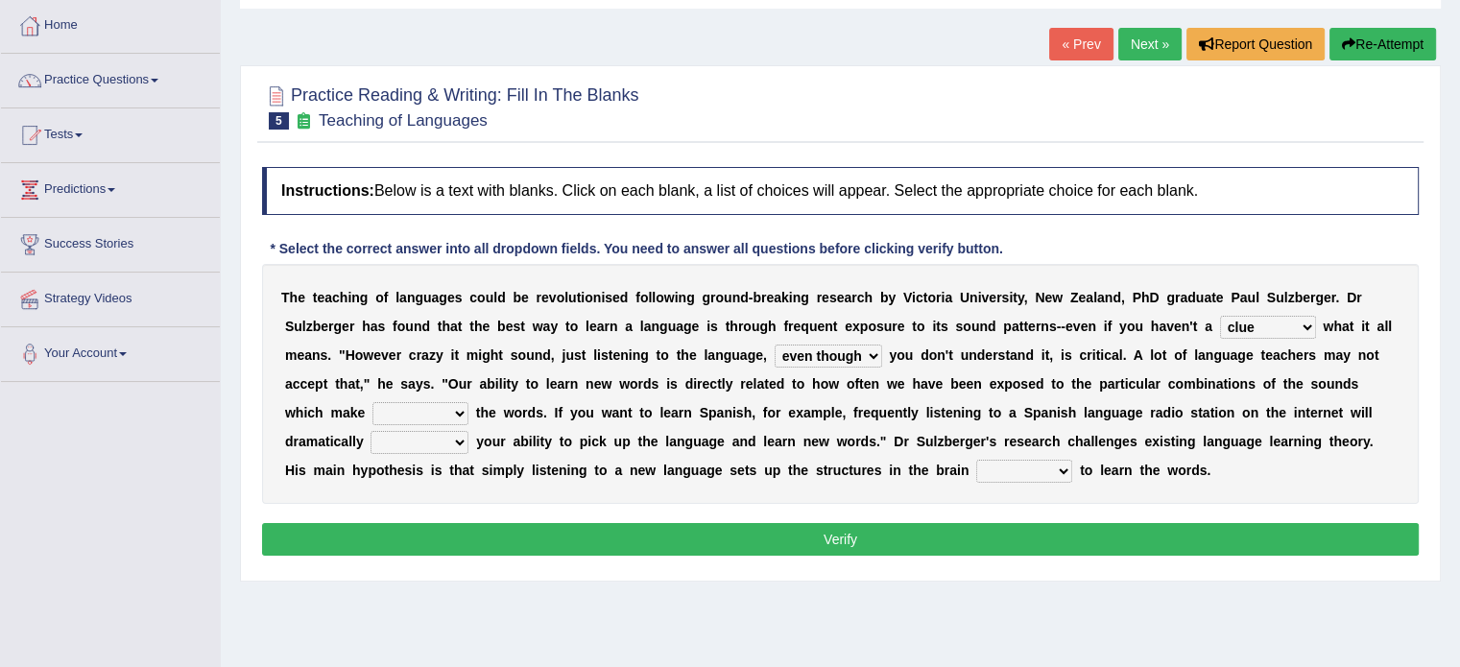
click at [491, 365] on div "T h e t e a c h i n g o f l a n g u a g e s c o u l d b e r e v o l u t i o n i…" at bounding box center [840, 384] width 1157 height 240
click at [468, 402] on select "down up of on" at bounding box center [420, 413] width 96 height 23
select select "up"
click at [468, 402] on select "down up of on" at bounding box center [420, 413] width 96 height 23
click at [468, 431] on select "evaluate exaggerate describe boost" at bounding box center [420, 442] width 98 height 23
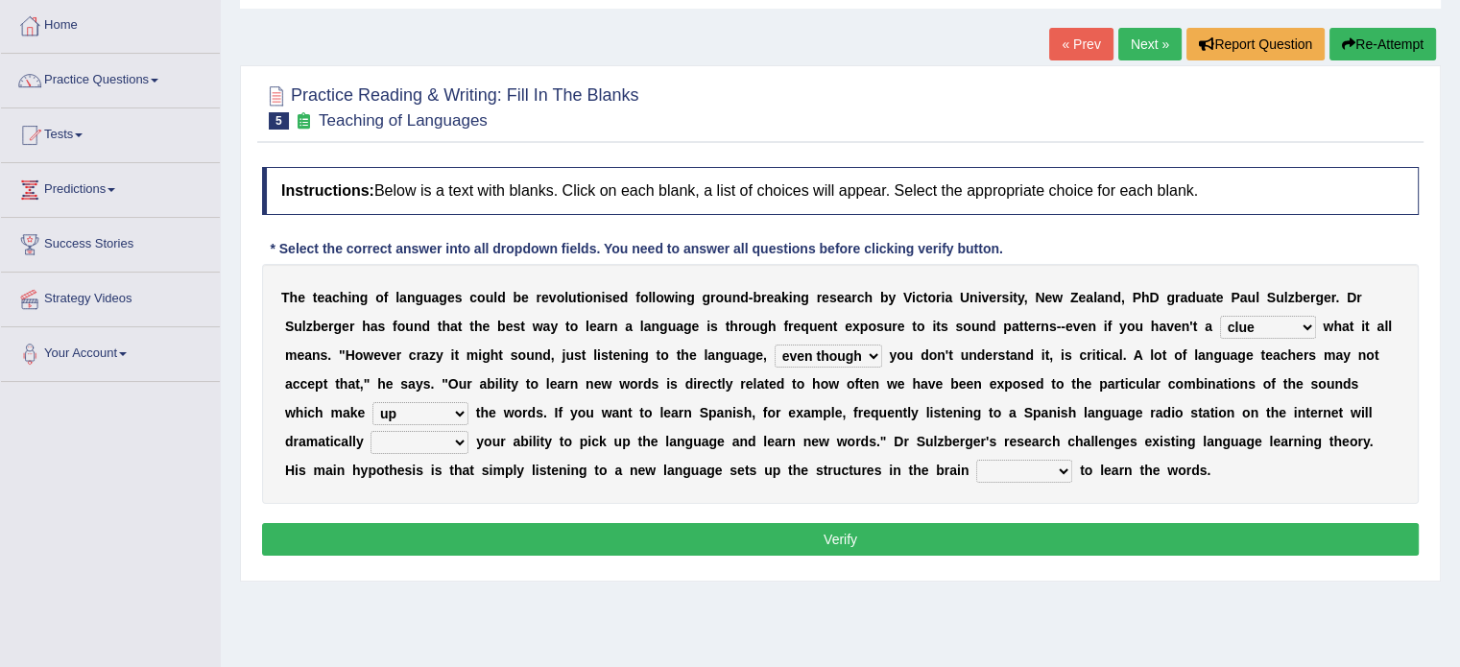
select select "boost"
click at [468, 431] on select "evaluate exaggerate describe boost" at bounding box center [420, 442] width 98 height 23
click at [976, 467] on select "requiring required directed to require" at bounding box center [1024, 471] width 96 height 23
select select "required"
click at [976, 460] on select "requiring required directed to require" at bounding box center [1024, 471] width 96 height 23
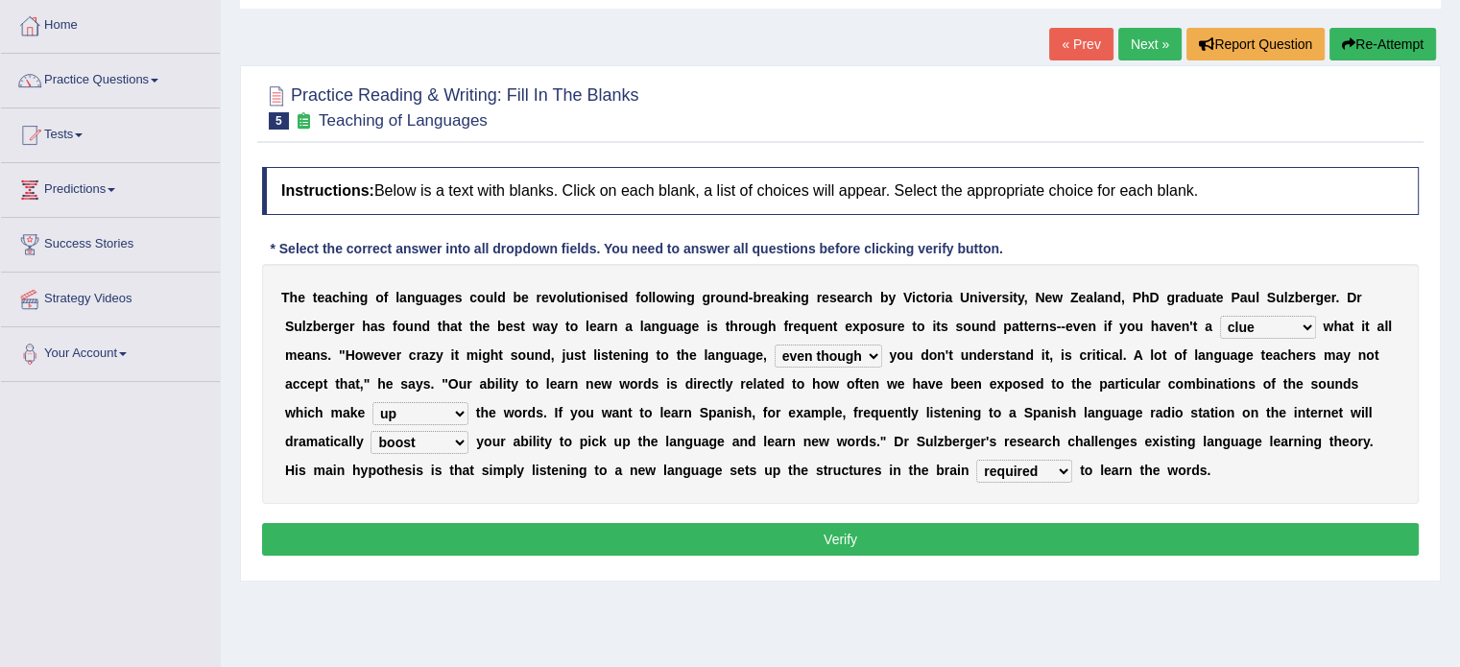
click at [525, 536] on button "Verify" at bounding box center [840, 539] width 1157 height 33
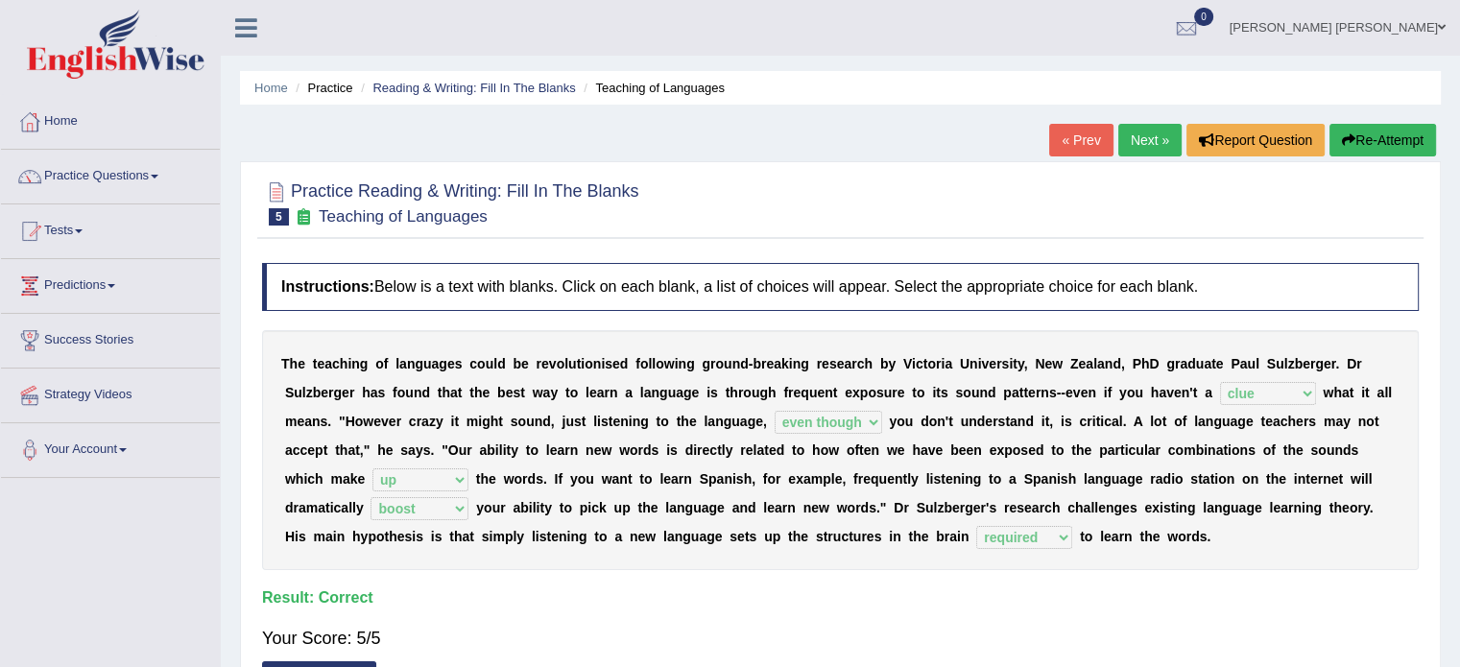
scroll to position [0, 0]
click at [1131, 133] on link "Next »" at bounding box center [1149, 140] width 63 height 33
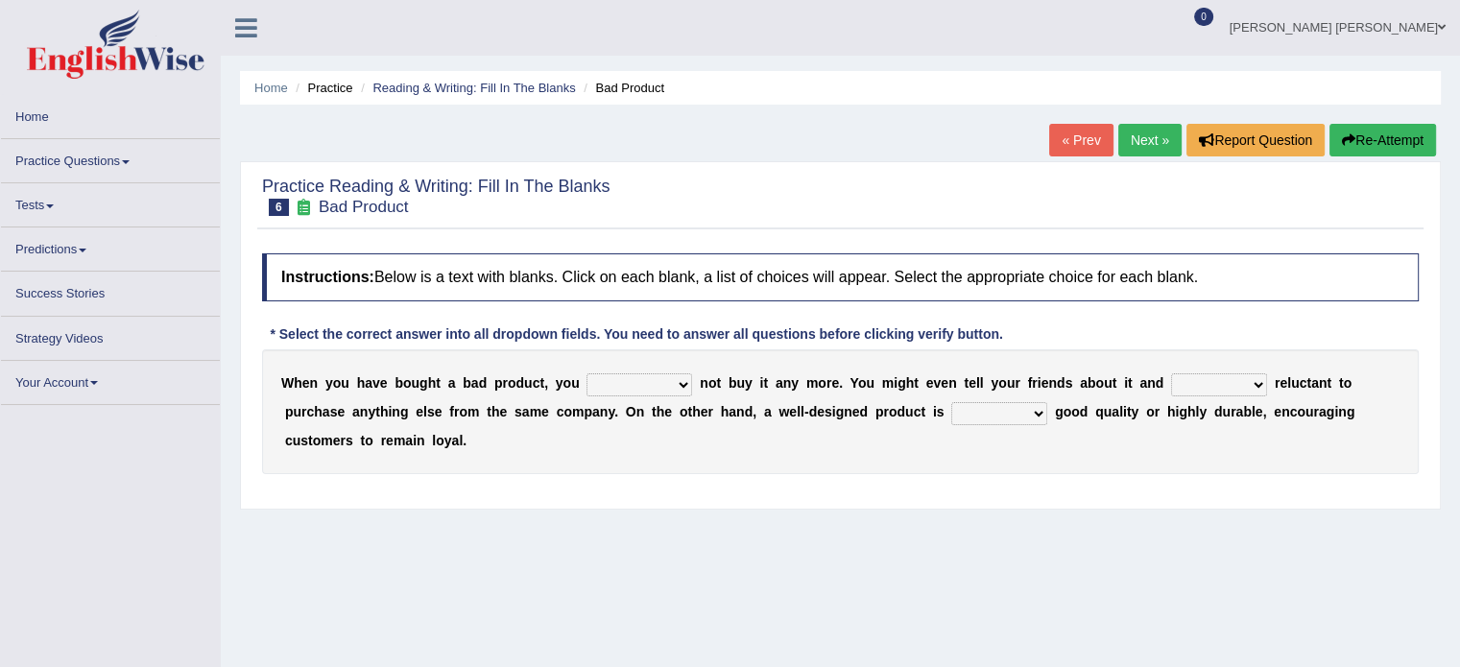
click at [587, 384] on select "would have should have should" at bounding box center [640, 384] width 106 height 23
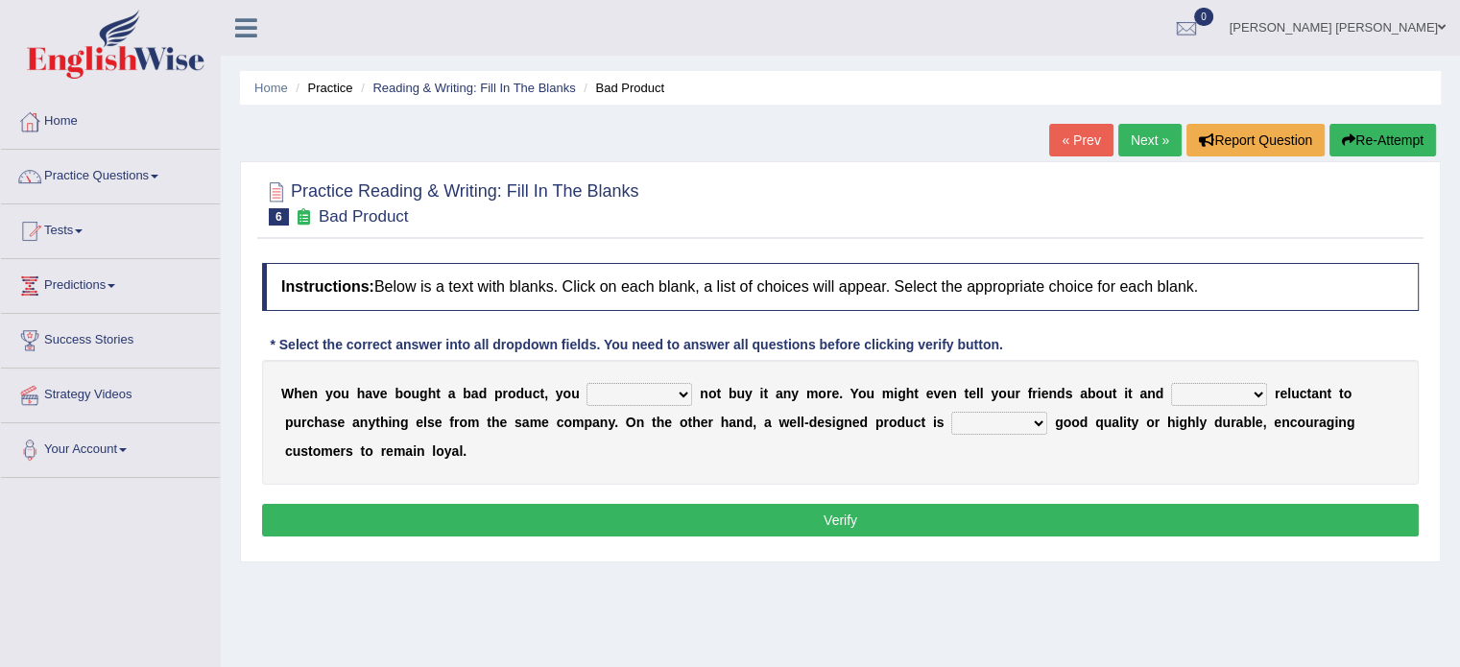
select select "should"
click at [587, 383] on select "would have should have should" at bounding box center [640, 394] width 106 height 23
click at [1171, 393] on select "is are be being" at bounding box center [1219, 394] width 96 height 23
select select "be"
click at [1171, 383] on select "is are be being" at bounding box center [1219, 394] width 96 height 23
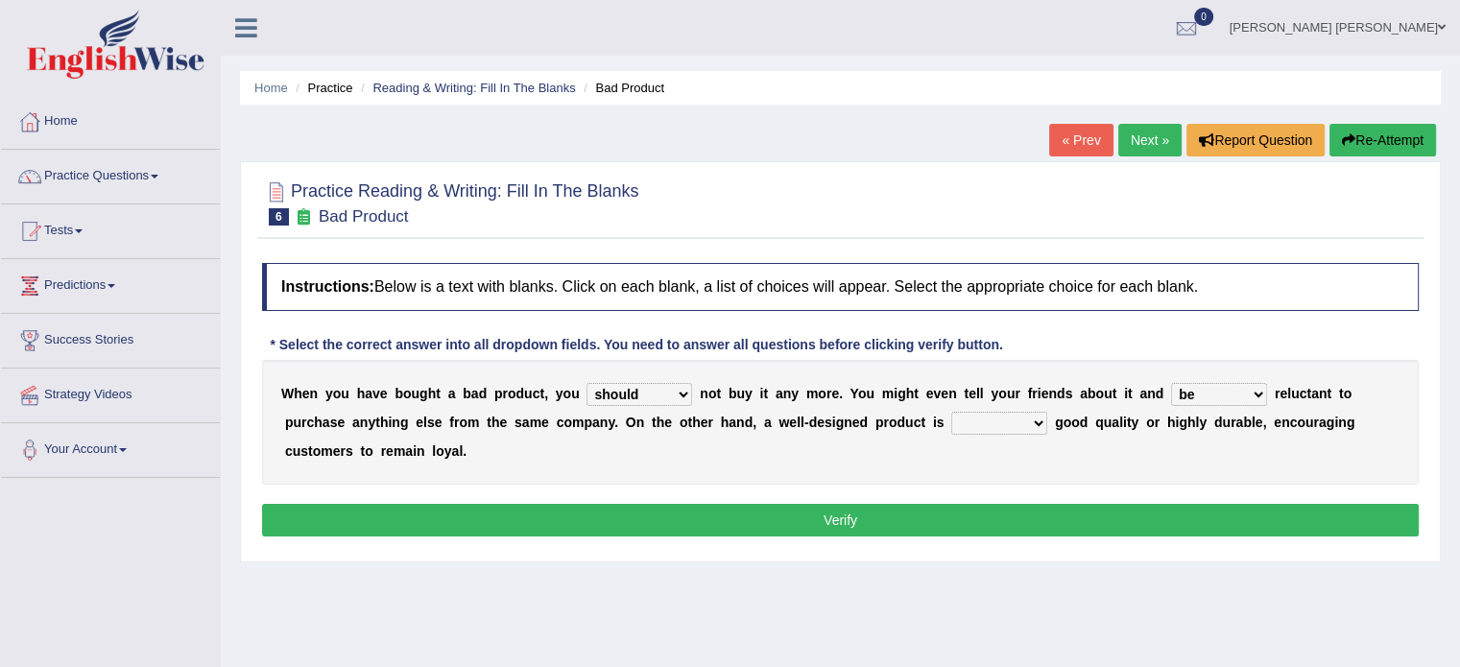
click at [951, 424] on select "both also neither either" at bounding box center [999, 423] width 96 height 23
select select "either"
click at [951, 412] on select "both also neither either" at bounding box center [999, 423] width 96 height 23
click at [822, 504] on button "Verify" at bounding box center [840, 520] width 1157 height 33
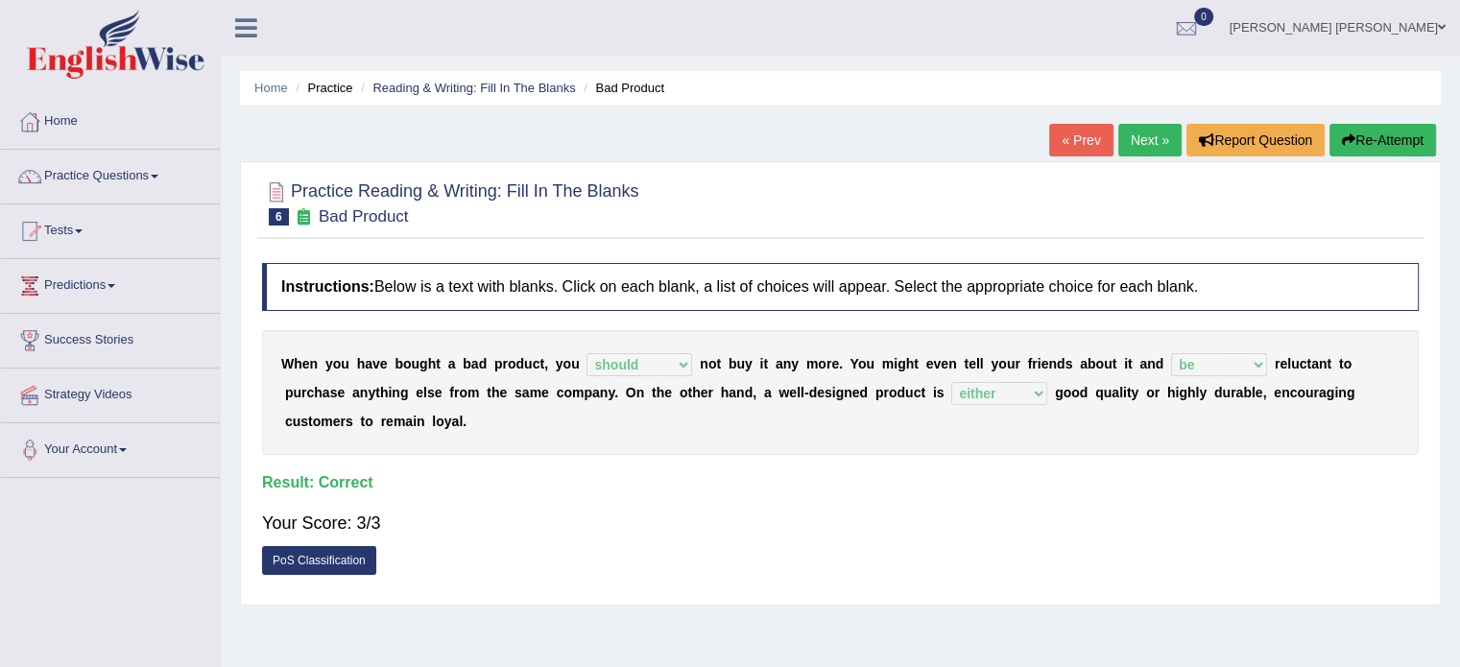
click at [1148, 134] on link "Next »" at bounding box center [1149, 140] width 63 height 33
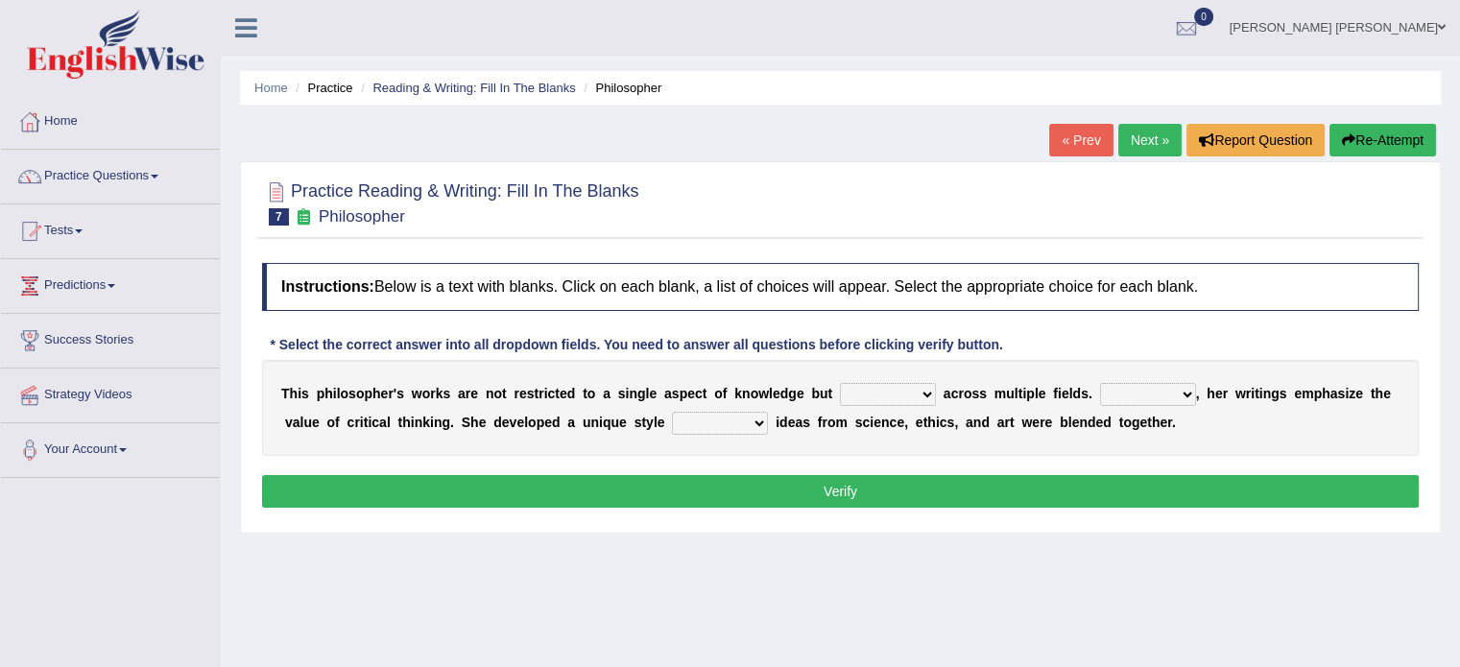
click at [829, 405] on div "T h i s p h i l o s o p h e r ' s w o r k s a r e n o t r e s t r i c t e d t o…" at bounding box center [840, 408] width 1157 height 96
click at [840, 398] on select "constrain contain assemble extend" at bounding box center [888, 394] width 96 height 23
select select "extend"
click at [840, 383] on select "constrain contain assemble extend" at bounding box center [888, 394] width 96 height 23
click at [844, 389] on select "constrain contain assemble extend" at bounding box center [888, 394] width 96 height 23
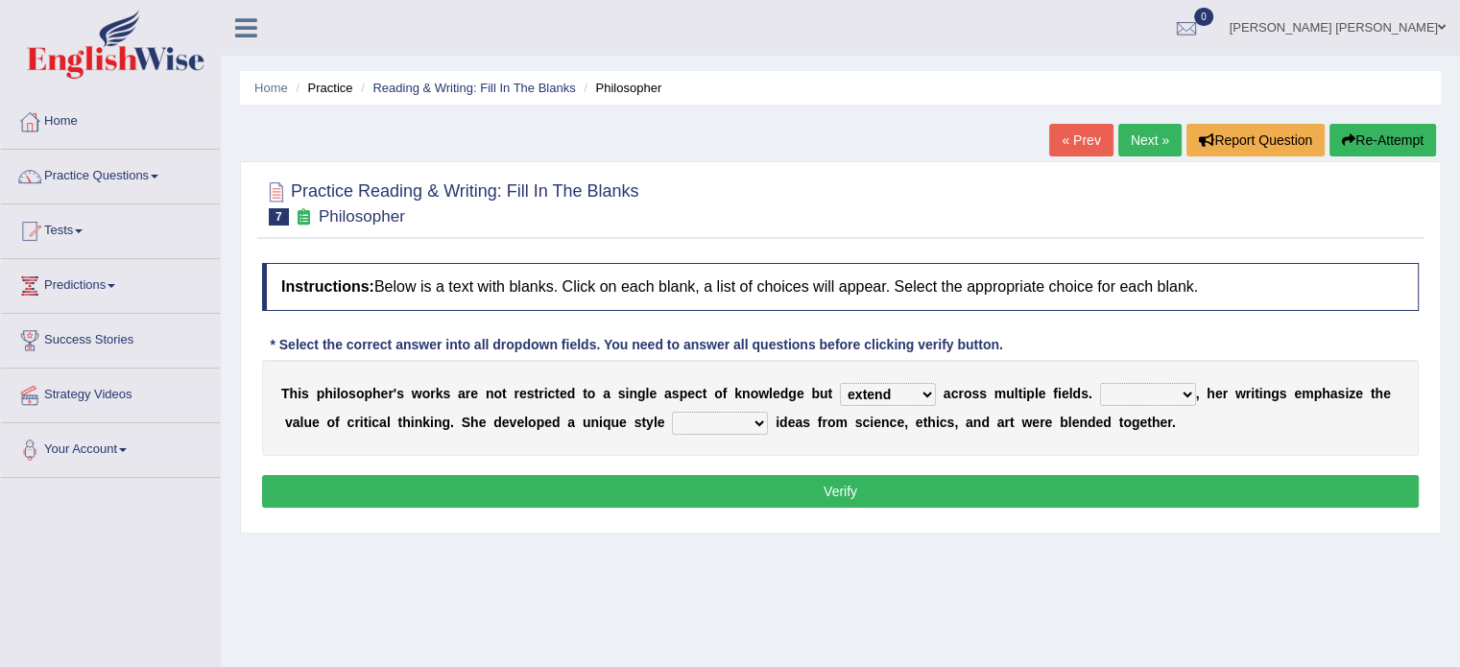
click at [1106, 395] on select "Rather So Moreover Likely" at bounding box center [1148, 394] width 96 height 23
select select "Moreover"
click at [1100, 383] on select "Rather So Moreover Likely" at bounding box center [1148, 394] width 96 height 23
click at [648, 408] on div "T h i s p h i l o s o p h e r ' s w o r k s a r e n o t r e s t r i c t e d t o…" at bounding box center [840, 408] width 1157 height 96
click at [672, 421] on select "in that that which in which" at bounding box center [720, 423] width 96 height 23
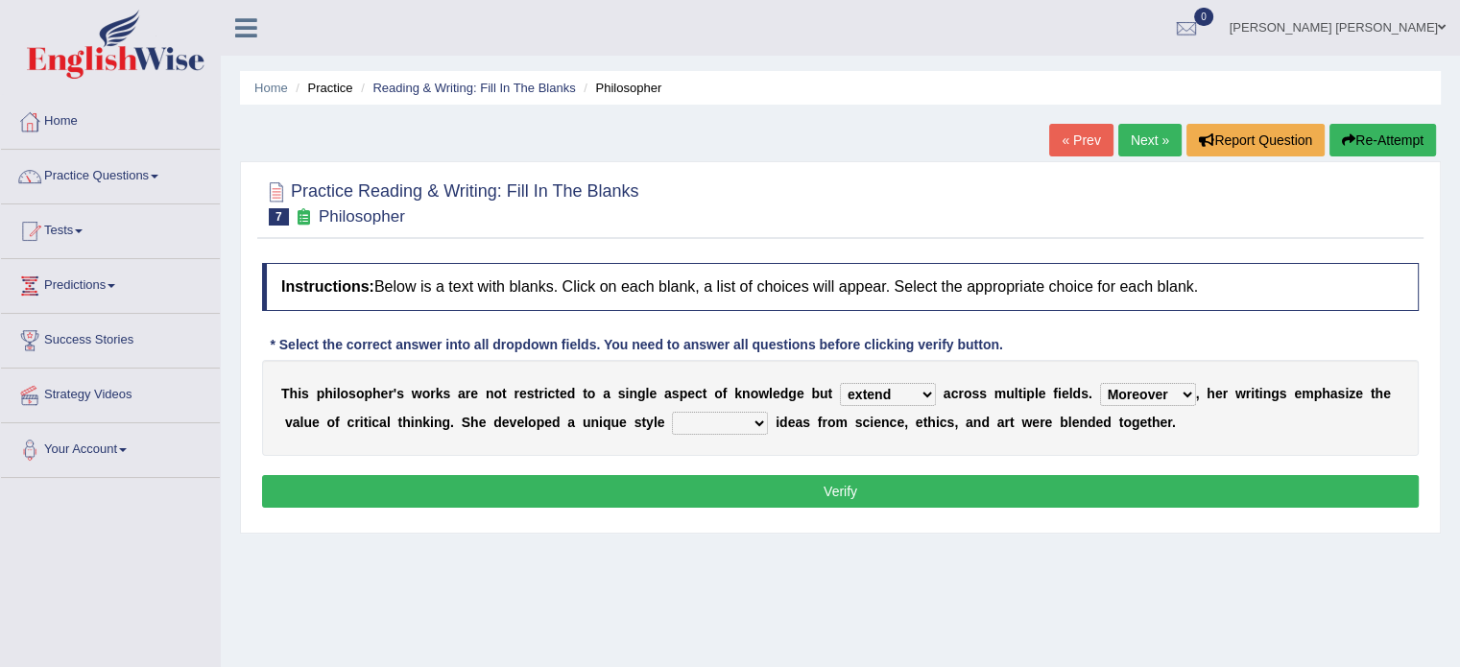
select select "which"
click at [672, 412] on select "in that that which in which" at bounding box center [720, 423] width 96 height 23
click at [703, 504] on button "Verify" at bounding box center [840, 491] width 1157 height 33
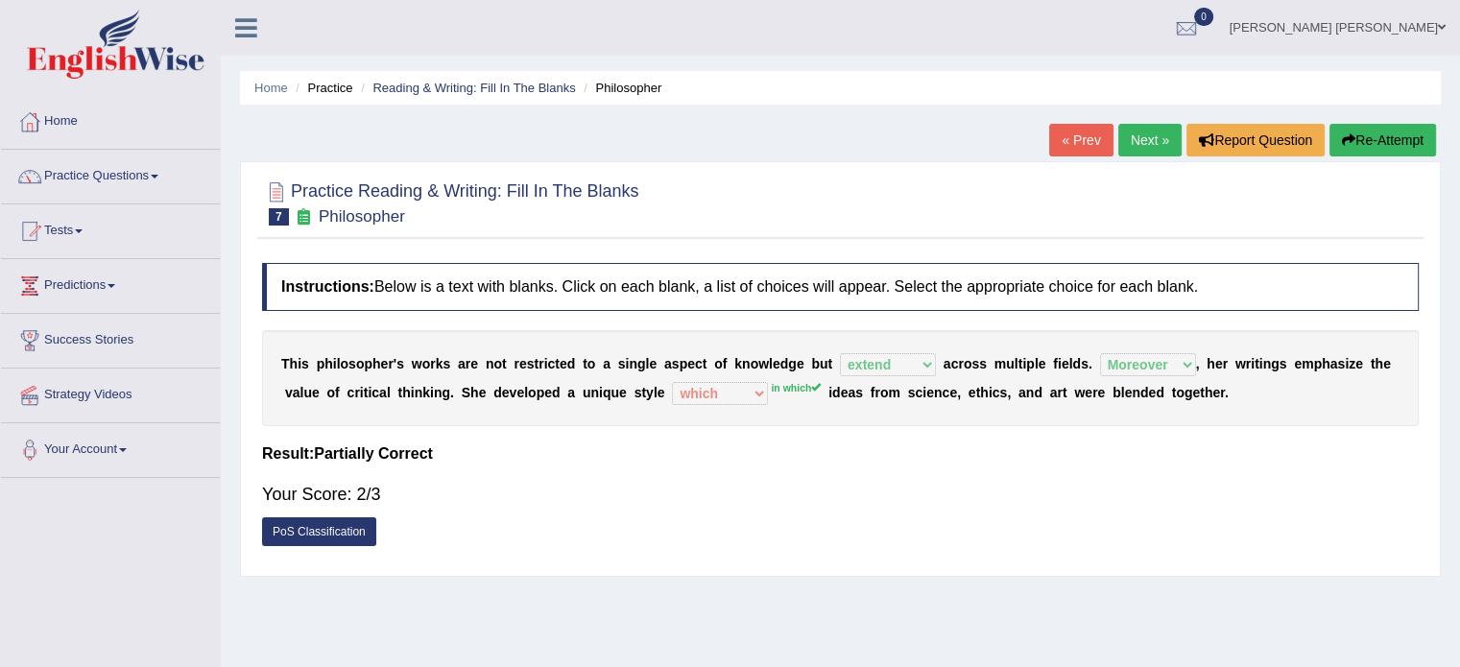
click at [1155, 136] on link "Next »" at bounding box center [1149, 140] width 63 height 33
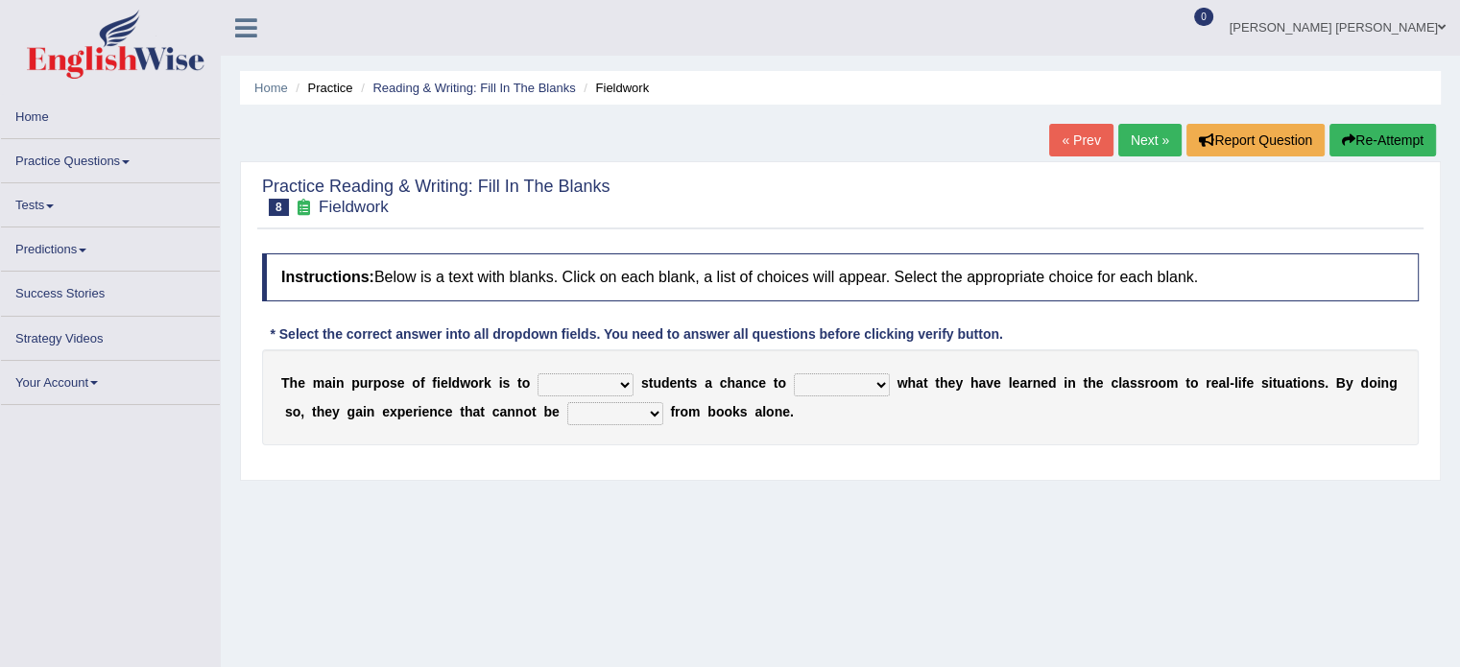
click at [549, 390] on select "resemble stow rave offer" at bounding box center [586, 384] width 96 height 23
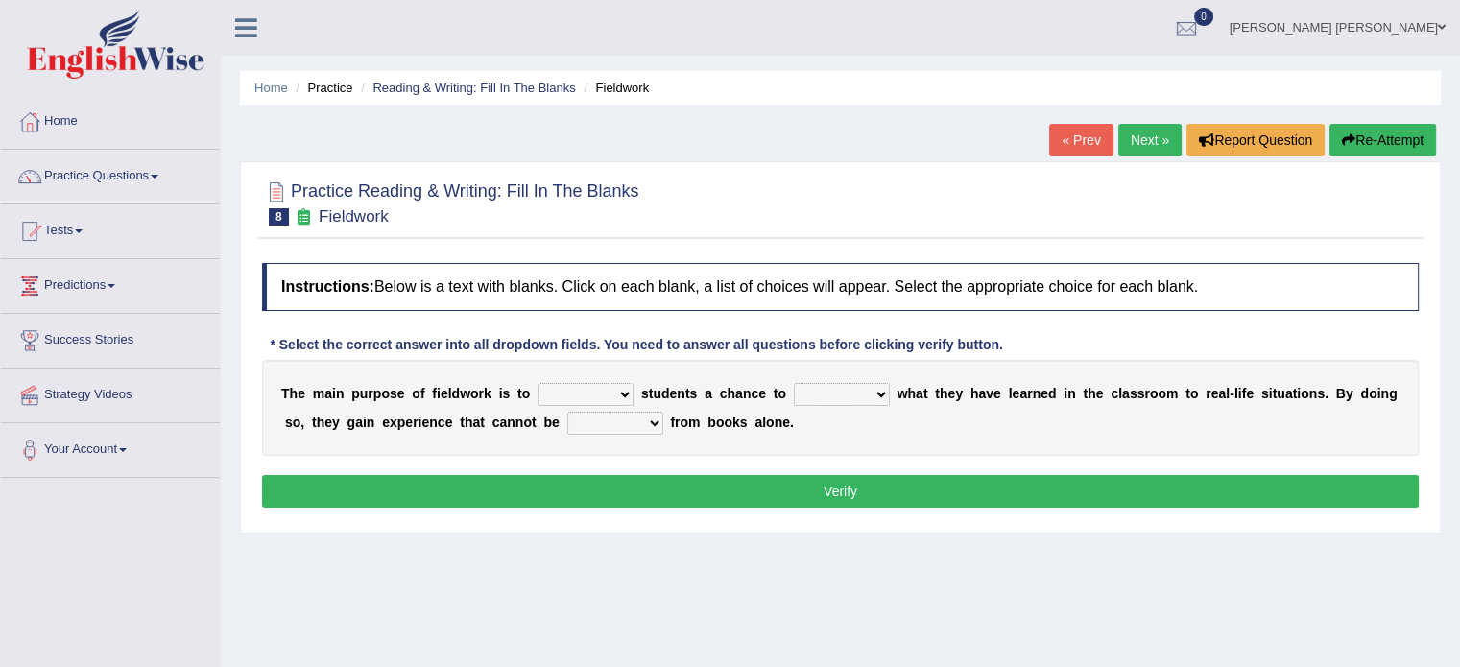
select select "offer"
click at [538, 383] on select "resemble stow rave offer" at bounding box center [586, 394] width 96 height 23
click at [799, 385] on select "compare align apply dismount" at bounding box center [842, 394] width 96 height 23
select select "align"
click at [794, 383] on select "compare align apply dismount" at bounding box center [842, 394] width 96 height 23
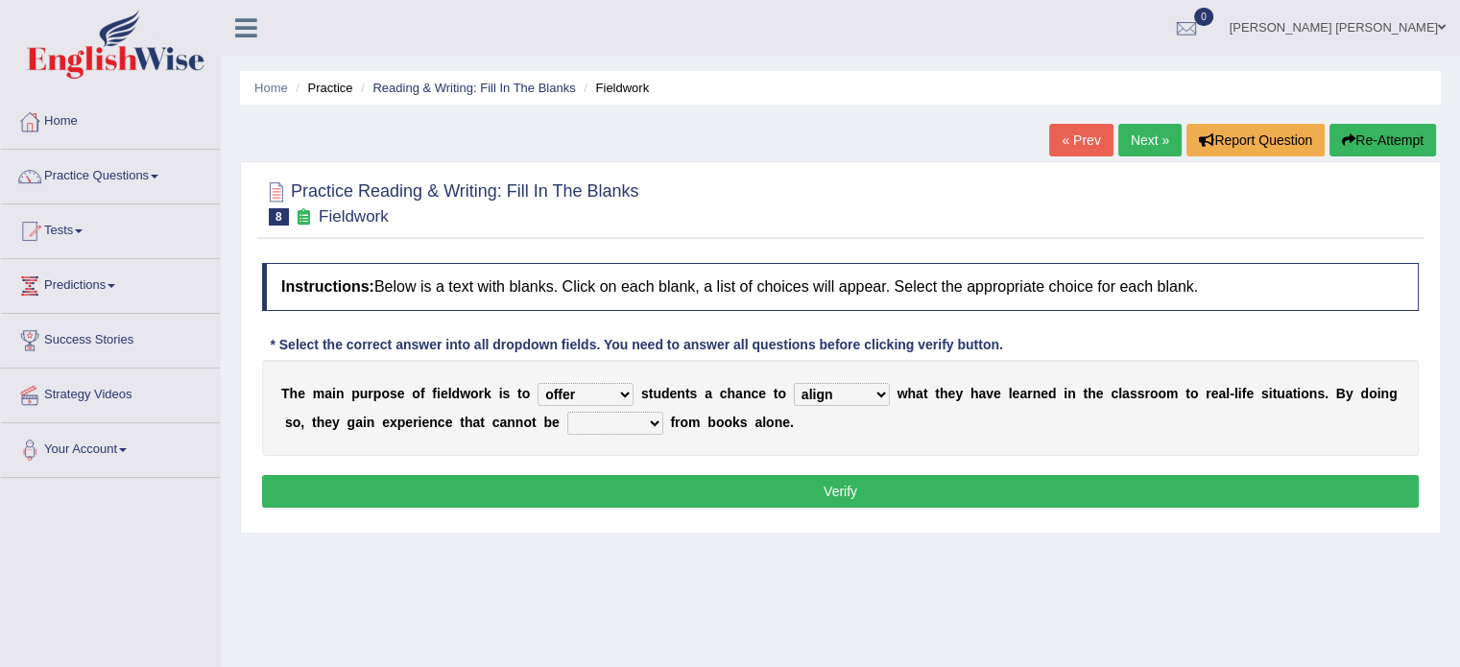
click at [567, 421] on select "originated prepared obtained touted" at bounding box center [615, 423] width 96 height 23
select select "obtained"
click at [567, 412] on select "originated prepared obtained touted" at bounding box center [615, 423] width 96 height 23
click at [775, 521] on div "Instructions: Below is a text with blanks. Click on each blank, a list of choic…" at bounding box center [840, 388] width 1166 height 270
click at [770, 490] on button "Verify" at bounding box center [840, 491] width 1157 height 33
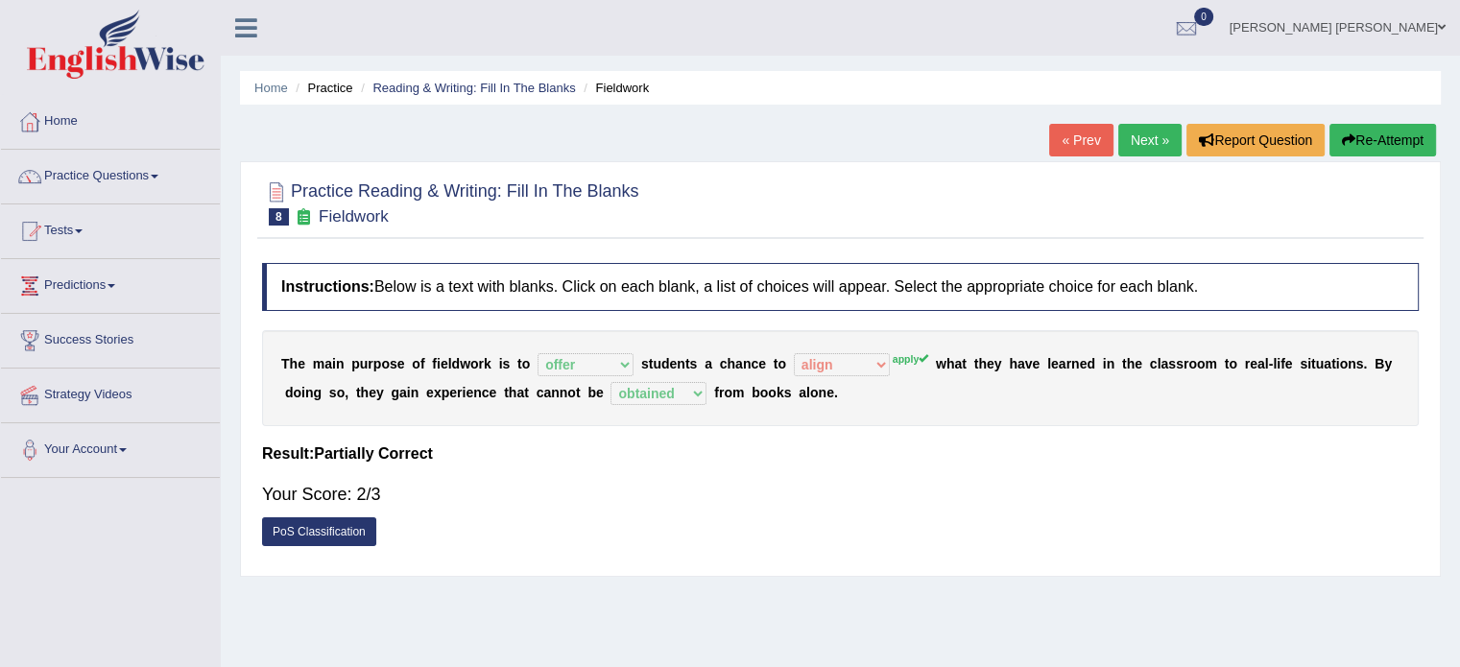
click at [344, 519] on link "PoS Classification" at bounding box center [319, 531] width 114 height 29
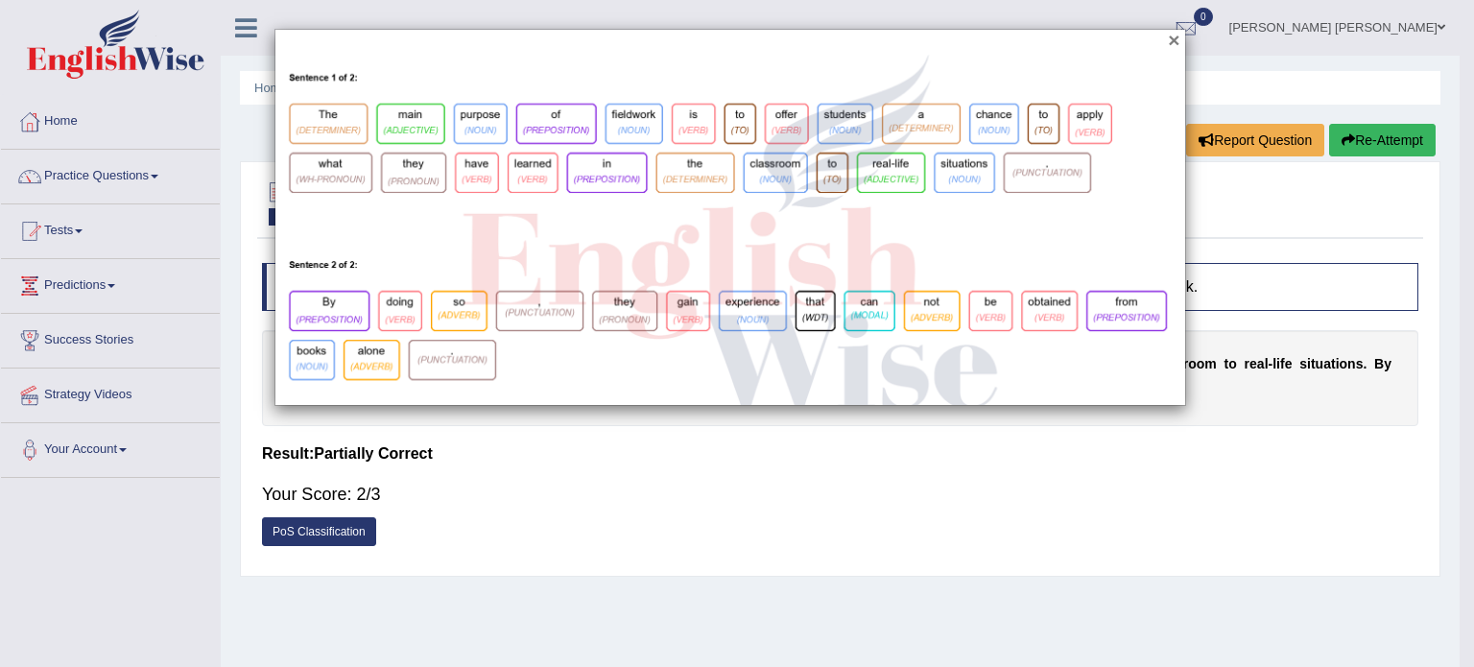
click at [1175, 34] on button "×" at bounding box center [1174, 40] width 12 height 20
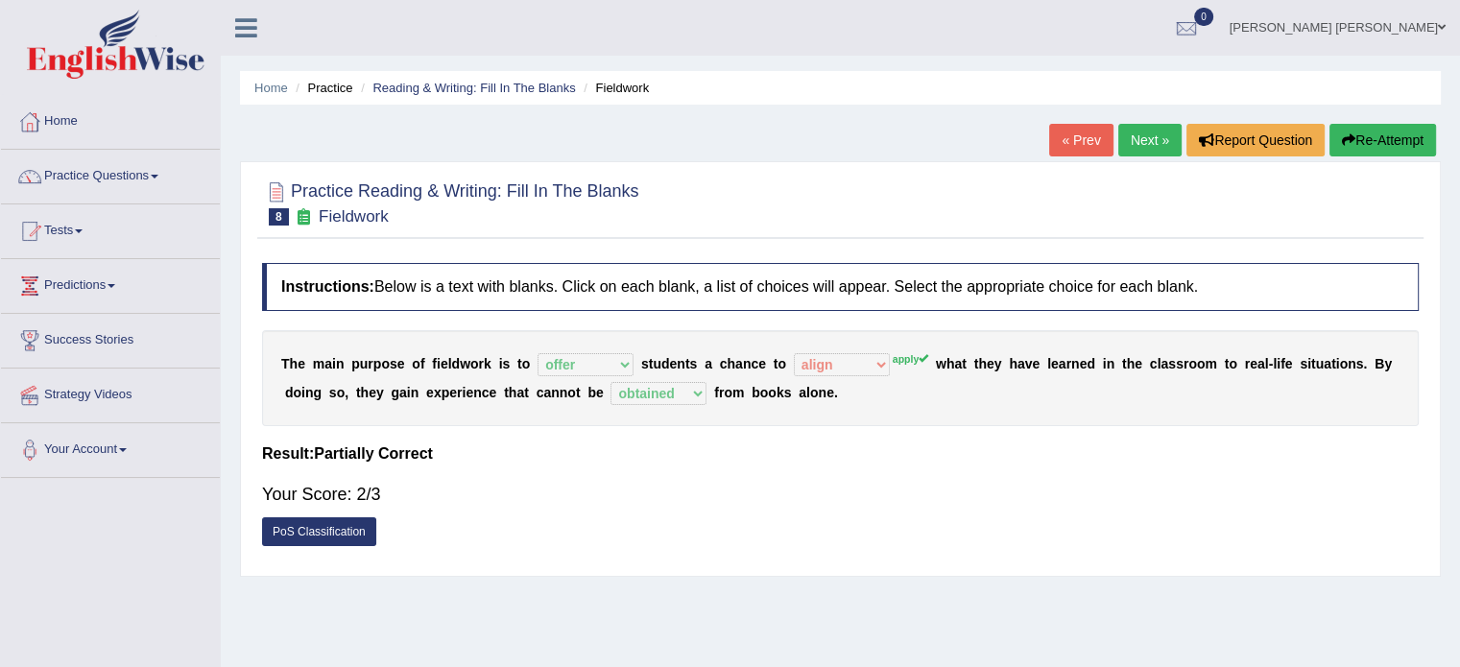
click at [1155, 133] on link "Next »" at bounding box center [1149, 140] width 63 height 33
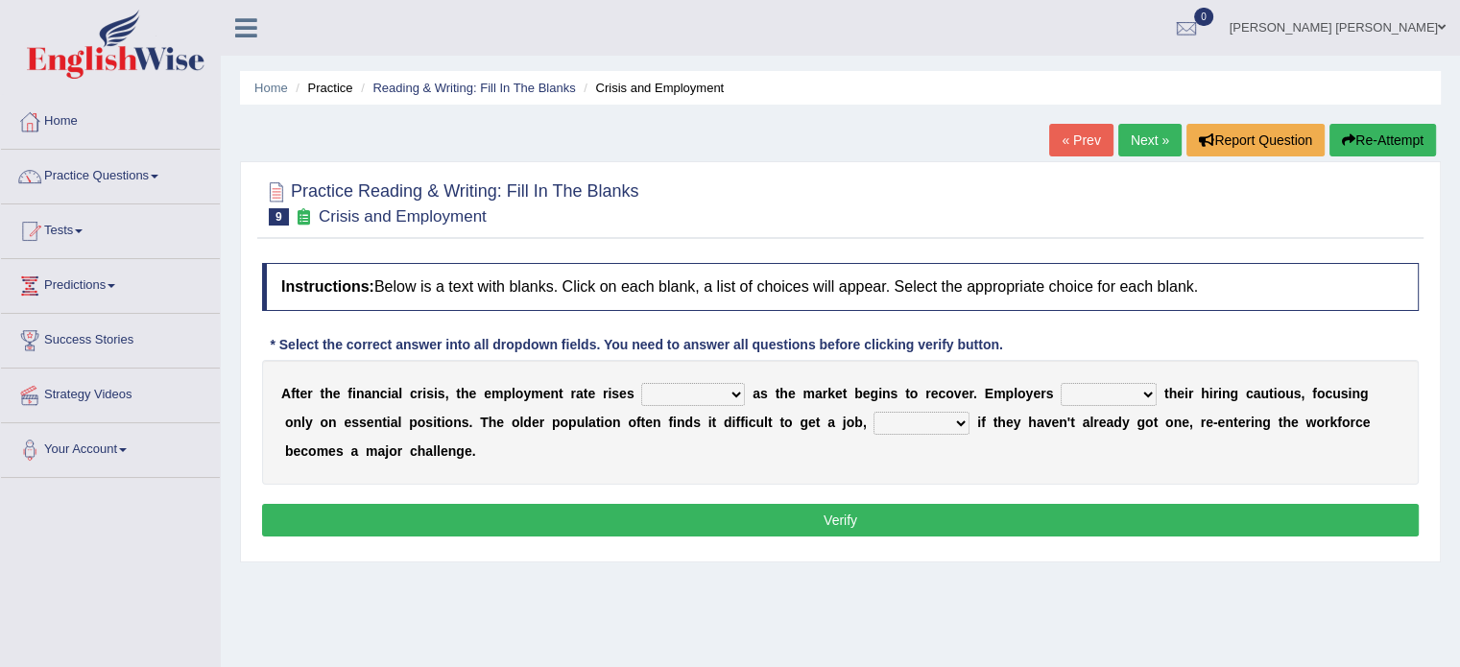
click at [641, 398] on select "normally conversely strenuously sharply" at bounding box center [693, 394] width 104 height 23
select select "normally"
click at [641, 383] on select "normally conversely strenuously sharply" at bounding box center [693, 394] width 104 height 23
click at [1061, 394] on select "keeping kept keep are kept" at bounding box center [1109, 394] width 96 height 23
click at [595, 433] on div "A f t e r t h e f i n a n c i a l c r i s i s , t h e e m p l o y m e n t r a t…" at bounding box center [840, 422] width 1157 height 125
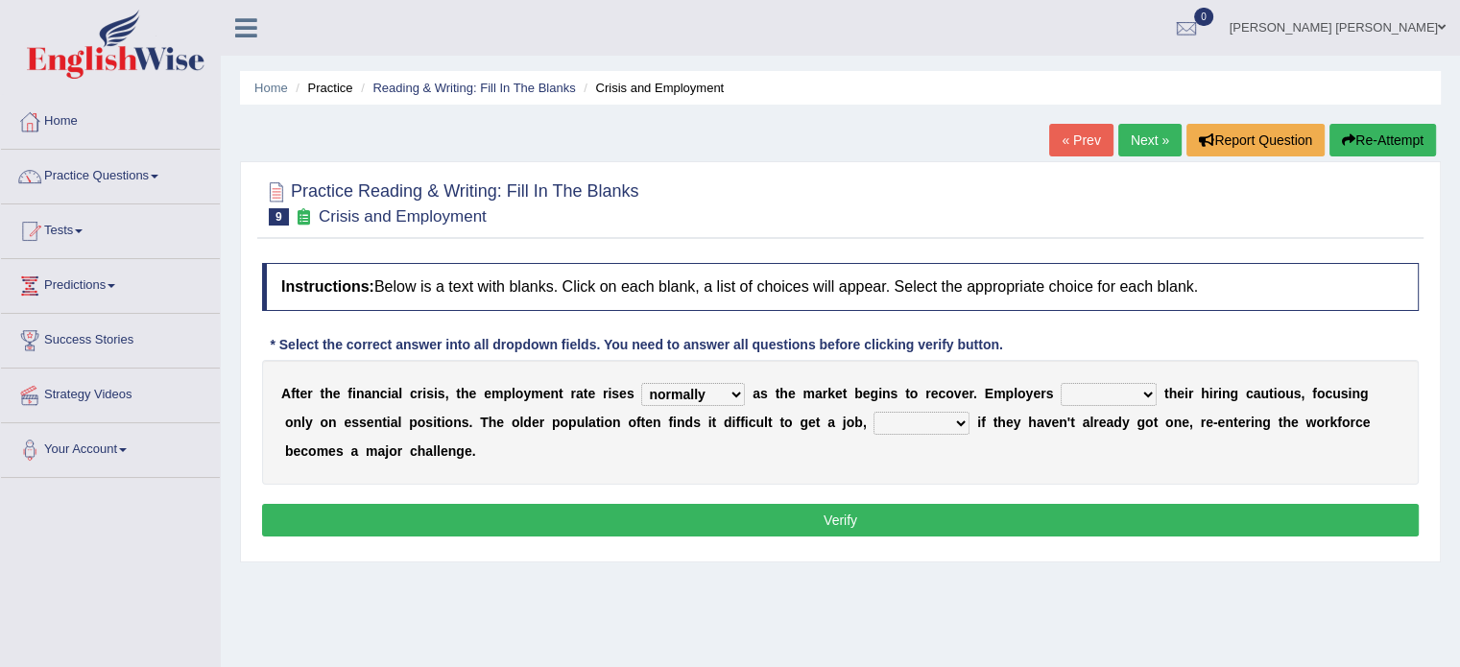
click at [874, 428] on select "although while then because" at bounding box center [922, 423] width 96 height 23
select select "because"
click at [874, 412] on select "although while then because" at bounding box center [922, 423] width 96 height 23
click at [1061, 386] on select "keeping kept keep are kept" at bounding box center [1109, 394] width 96 height 23
select select "keep"
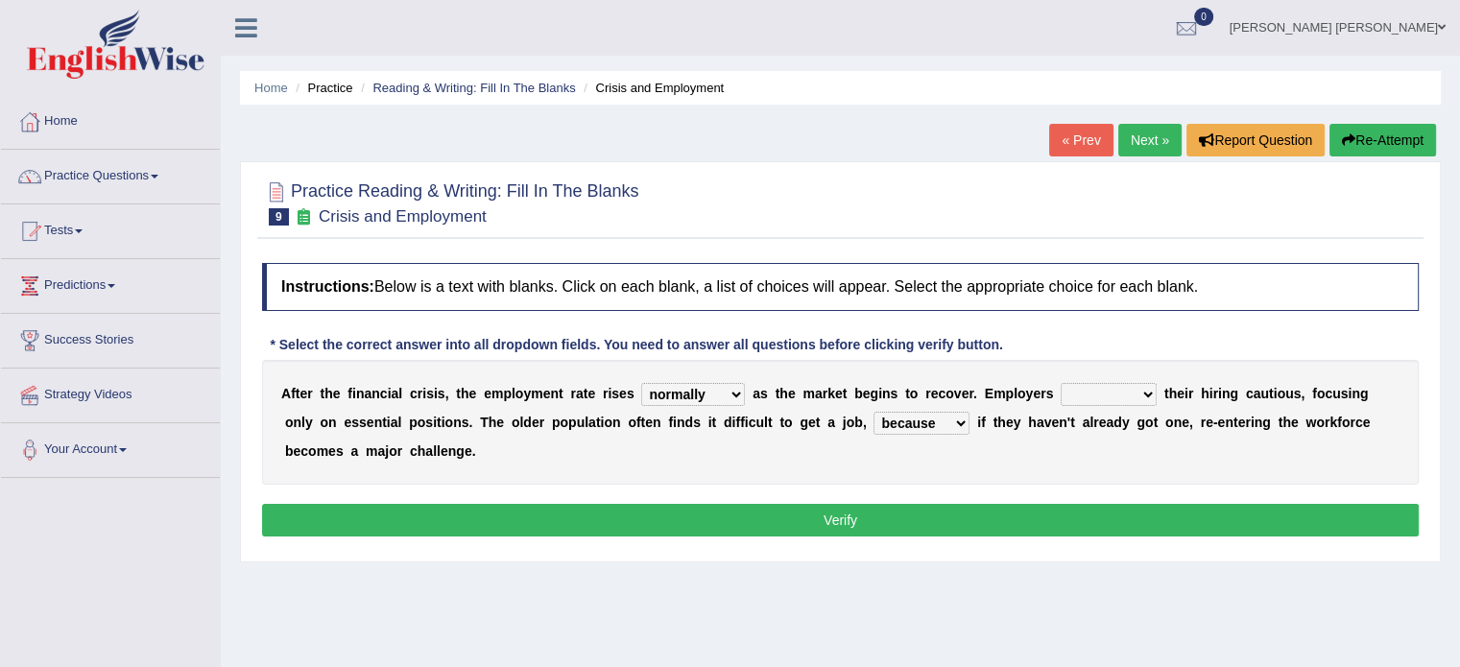
click at [1061, 383] on select "keeping kept keep are kept" at bounding box center [1109, 394] width 96 height 23
click at [879, 510] on button "Verify" at bounding box center [840, 520] width 1157 height 33
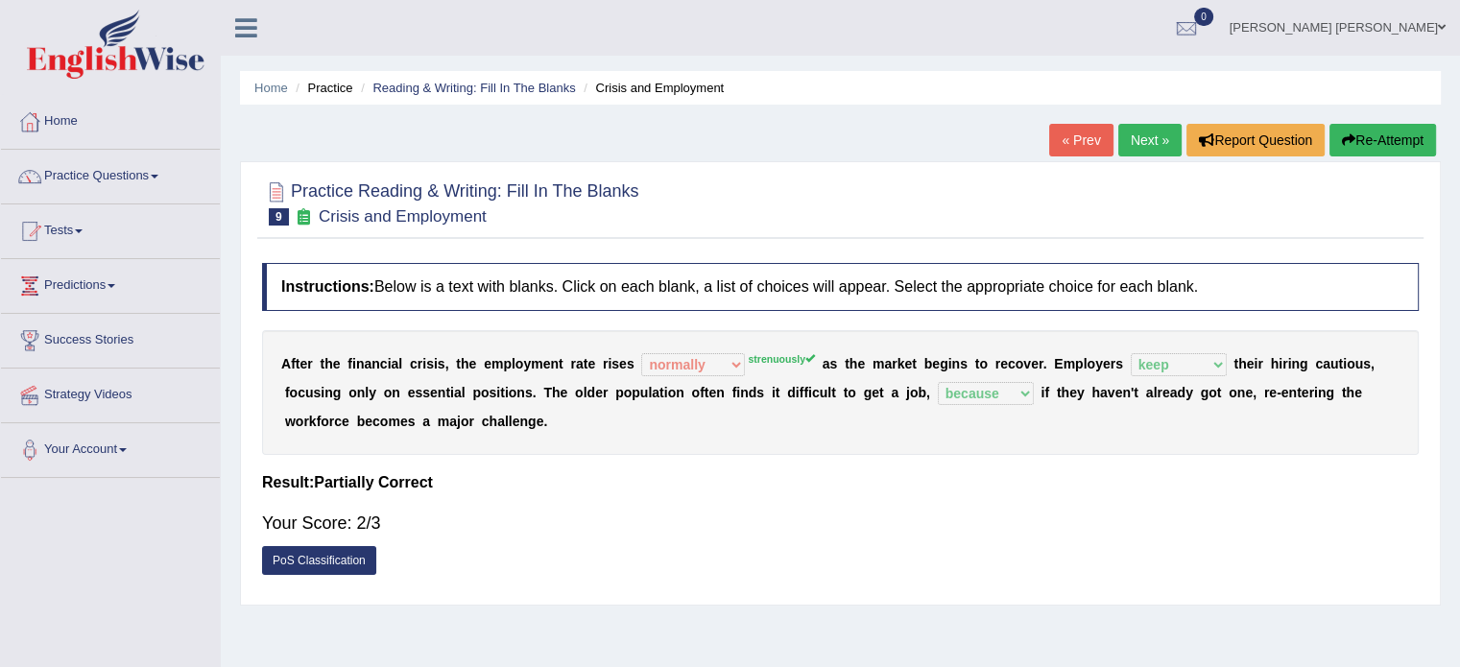
click at [1134, 137] on link "Next »" at bounding box center [1149, 140] width 63 height 33
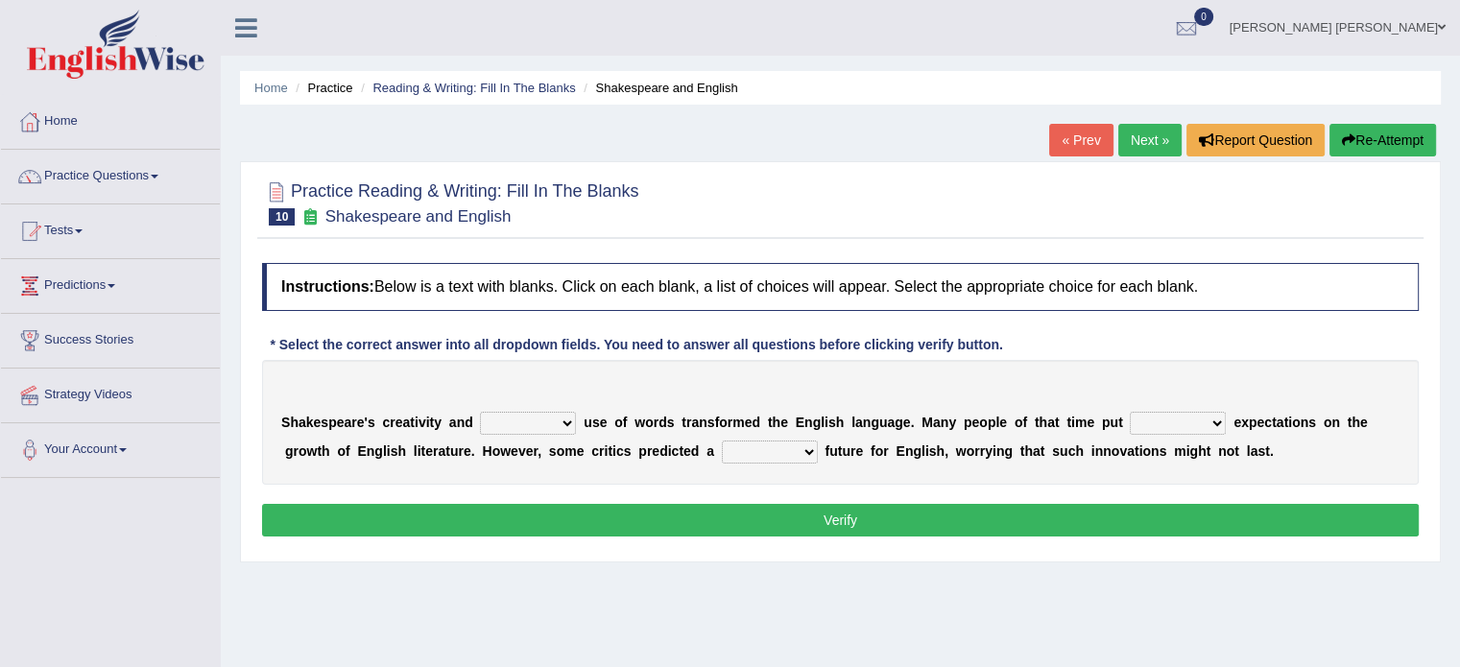
click at [526, 419] on select "idealized intensive fancied inventive" at bounding box center [528, 423] width 96 height 23
select select "intensive"
click at [480, 412] on select "idealized intensive fancied inventive" at bounding box center [528, 423] width 96 height 23
click at [1130, 423] on select "wide much high more" at bounding box center [1178, 423] width 96 height 23
select select "high"
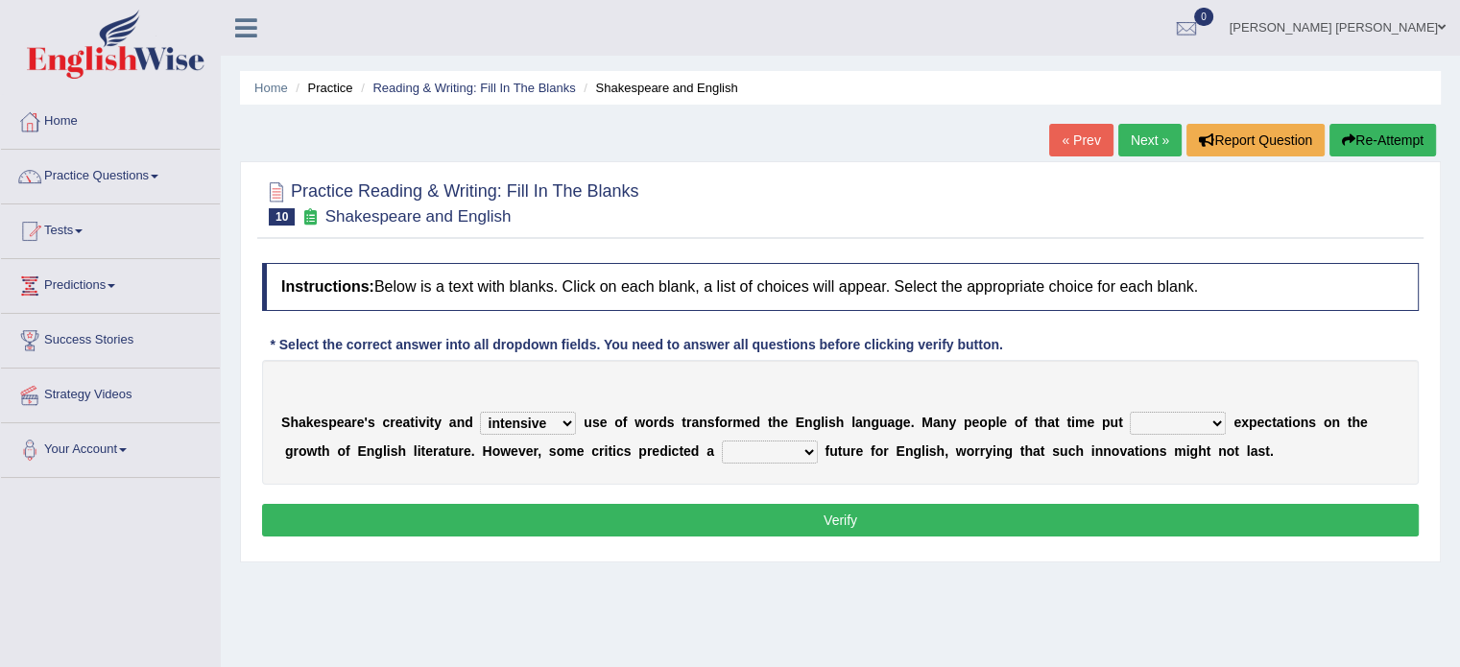
click at [1130, 412] on select "wide much high more" at bounding box center [1178, 423] width 96 height 23
click at [722, 451] on select "monetary promising irresistible daunting" at bounding box center [770, 452] width 96 height 23
select select "irresistible"
click at [722, 441] on select "monetary promising irresistible daunting" at bounding box center [770, 452] width 96 height 23
click at [730, 514] on button "Verify" at bounding box center [840, 520] width 1157 height 33
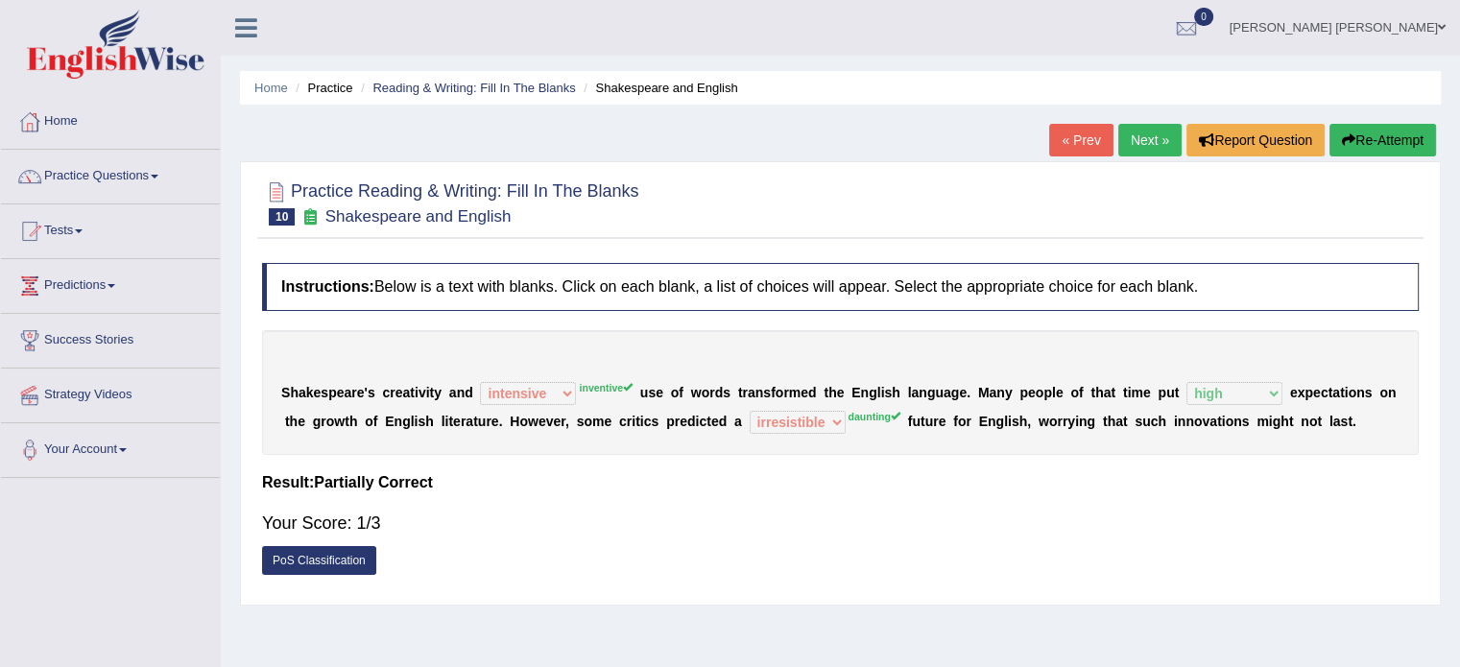
click at [1345, 142] on icon "button" at bounding box center [1348, 139] width 13 height 13
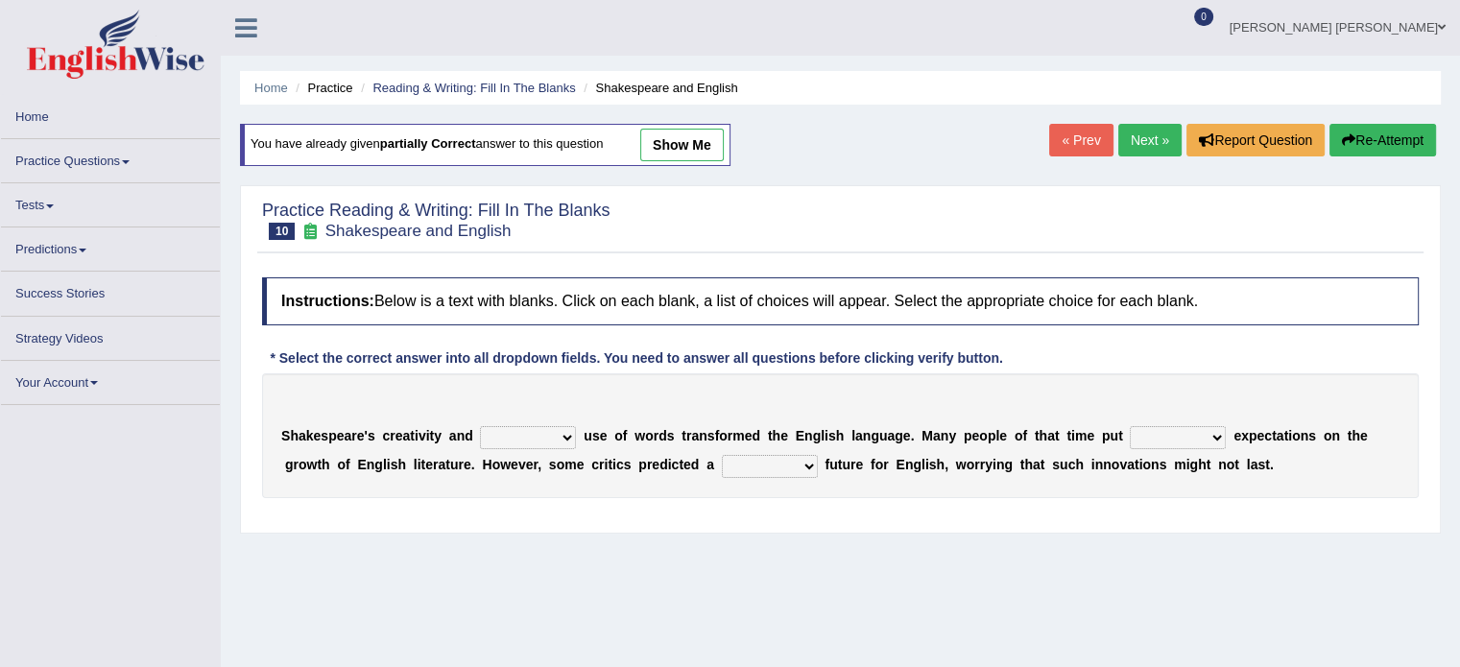
click at [486, 441] on select "idealized intensive fancied inventive" at bounding box center [528, 437] width 96 height 23
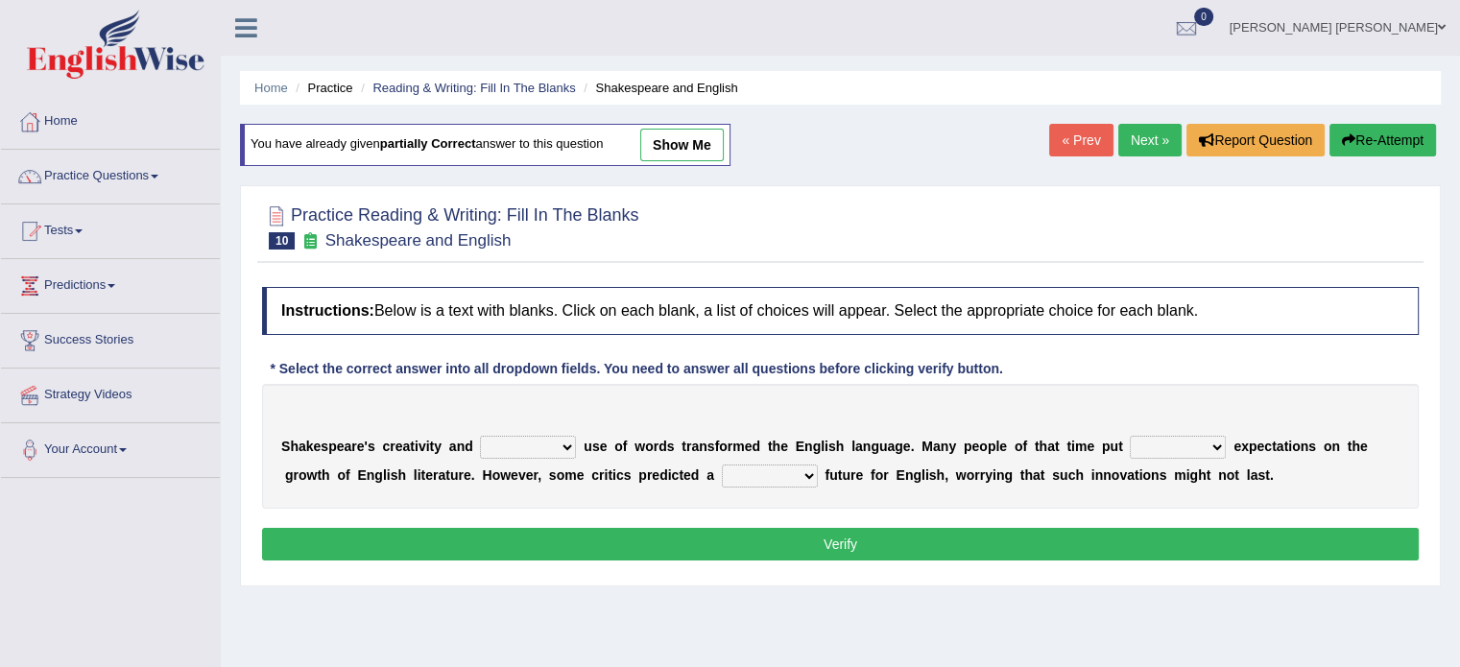
select select "inventive"
click at [480, 436] on select "idealized intensive fancied inventive" at bounding box center [528, 447] width 96 height 23
click at [536, 441] on select "idealized intensive fancied inventive" at bounding box center [528, 447] width 96 height 23
click at [1123, 441] on b at bounding box center [1127, 446] width 8 height 15
click at [1130, 444] on select "wide much high more" at bounding box center [1178, 447] width 96 height 23
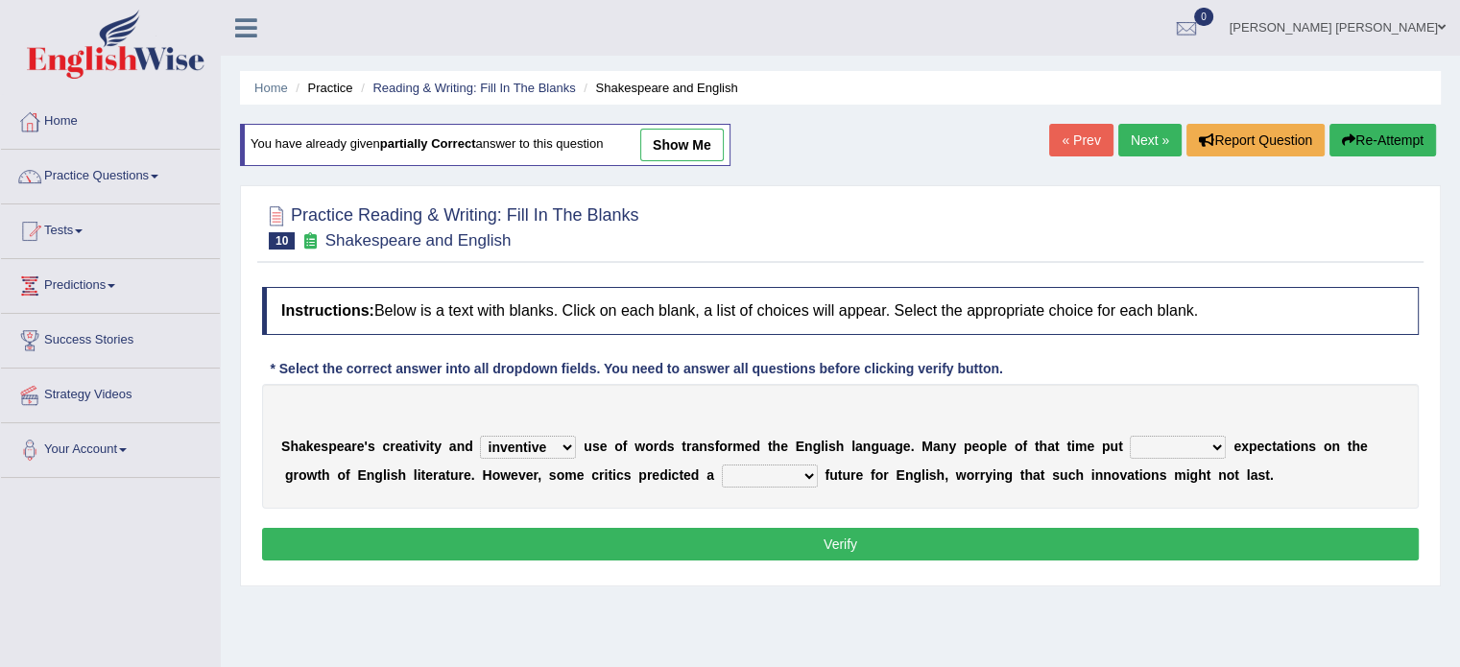
select select "high"
click at [1130, 436] on select "wide much high more" at bounding box center [1178, 447] width 96 height 23
click at [722, 477] on select "monetary promising irresistible daunting" at bounding box center [770, 476] width 96 height 23
select select "promising"
click at [722, 465] on select "monetary promising irresistible daunting" at bounding box center [770, 476] width 96 height 23
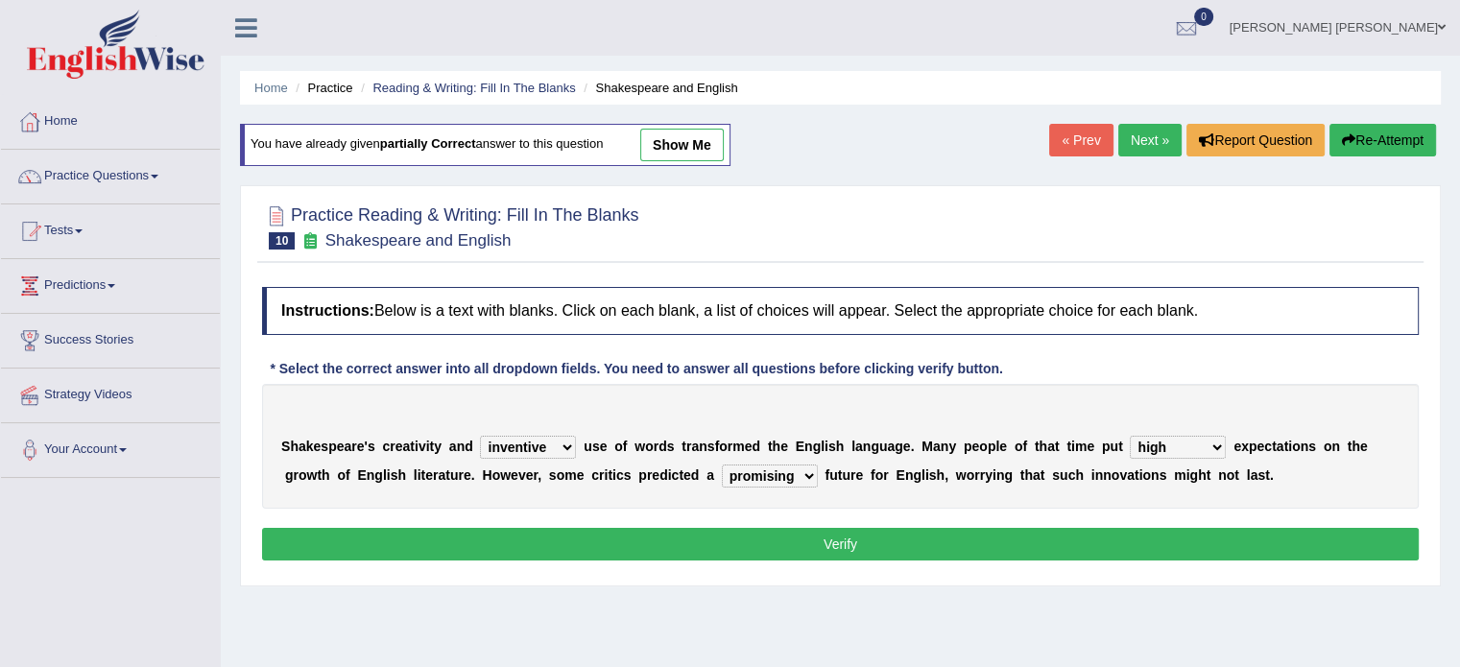
click at [777, 545] on button "Verify" at bounding box center [840, 544] width 1157 height 33
